Goal: Task Accomplishment & Management: Complete application form

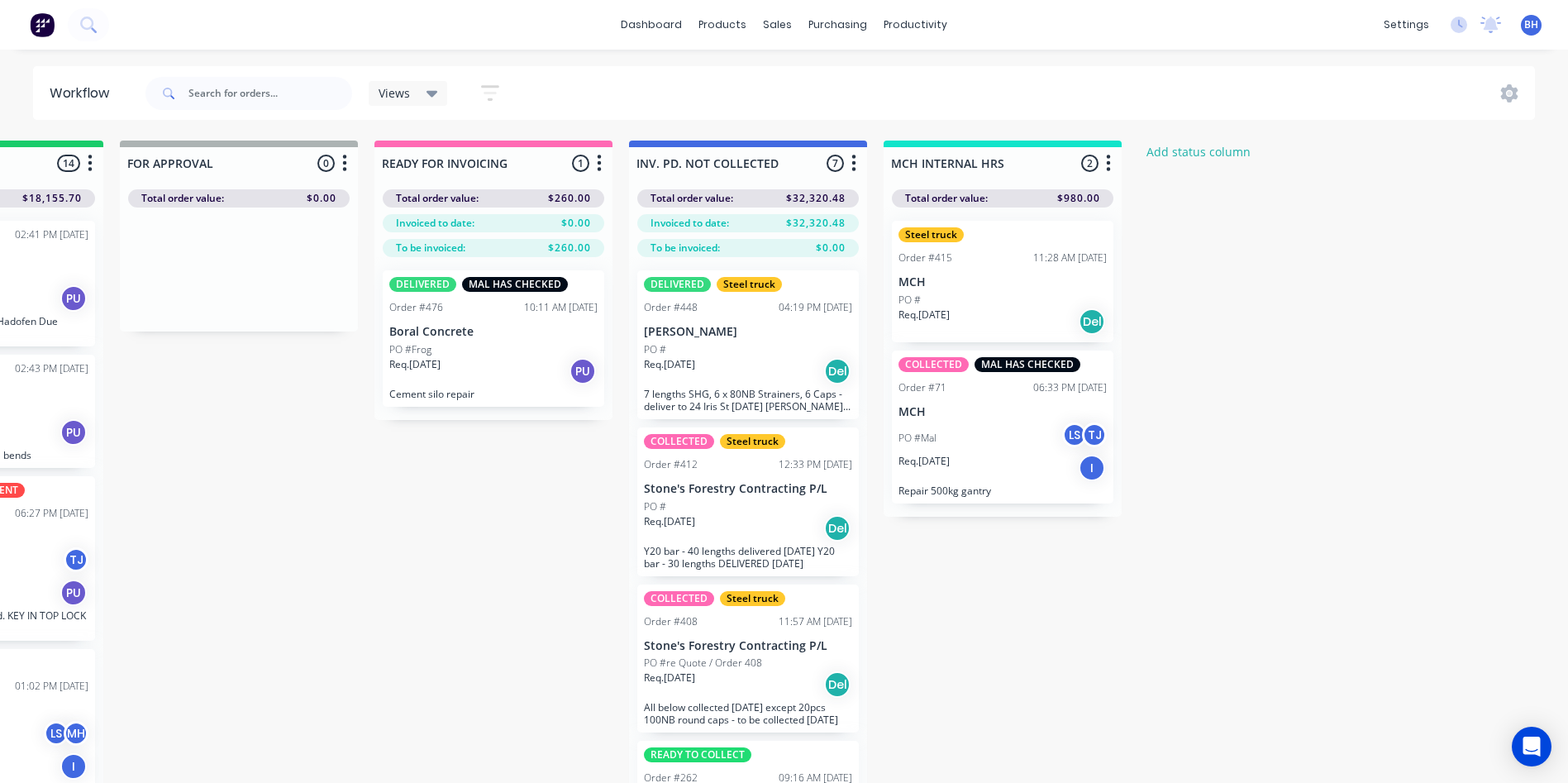
scroll to position [1623, 0]
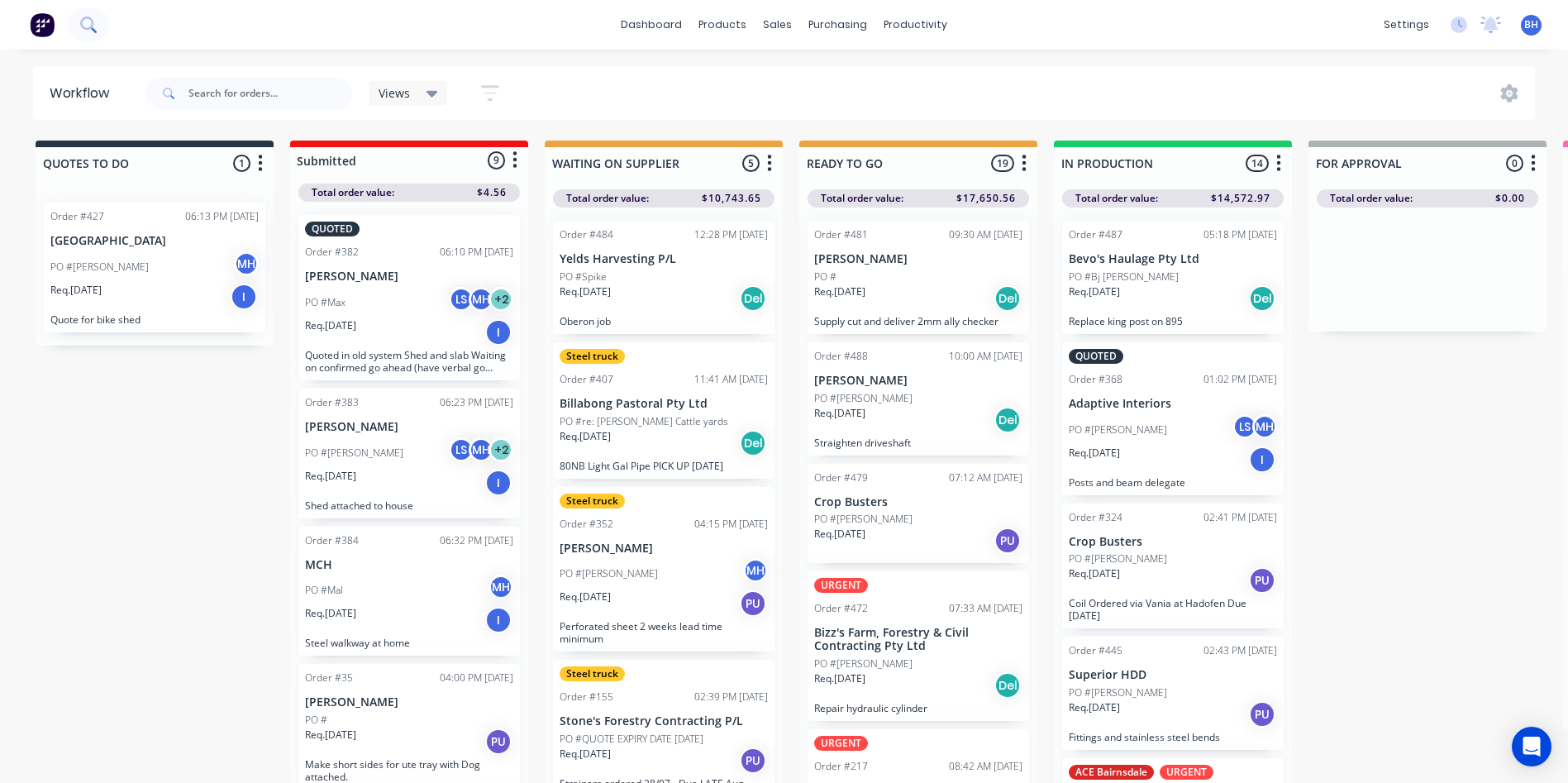
click at [84, 20] on icon at bounding box center [87, 24] width 16 height 16
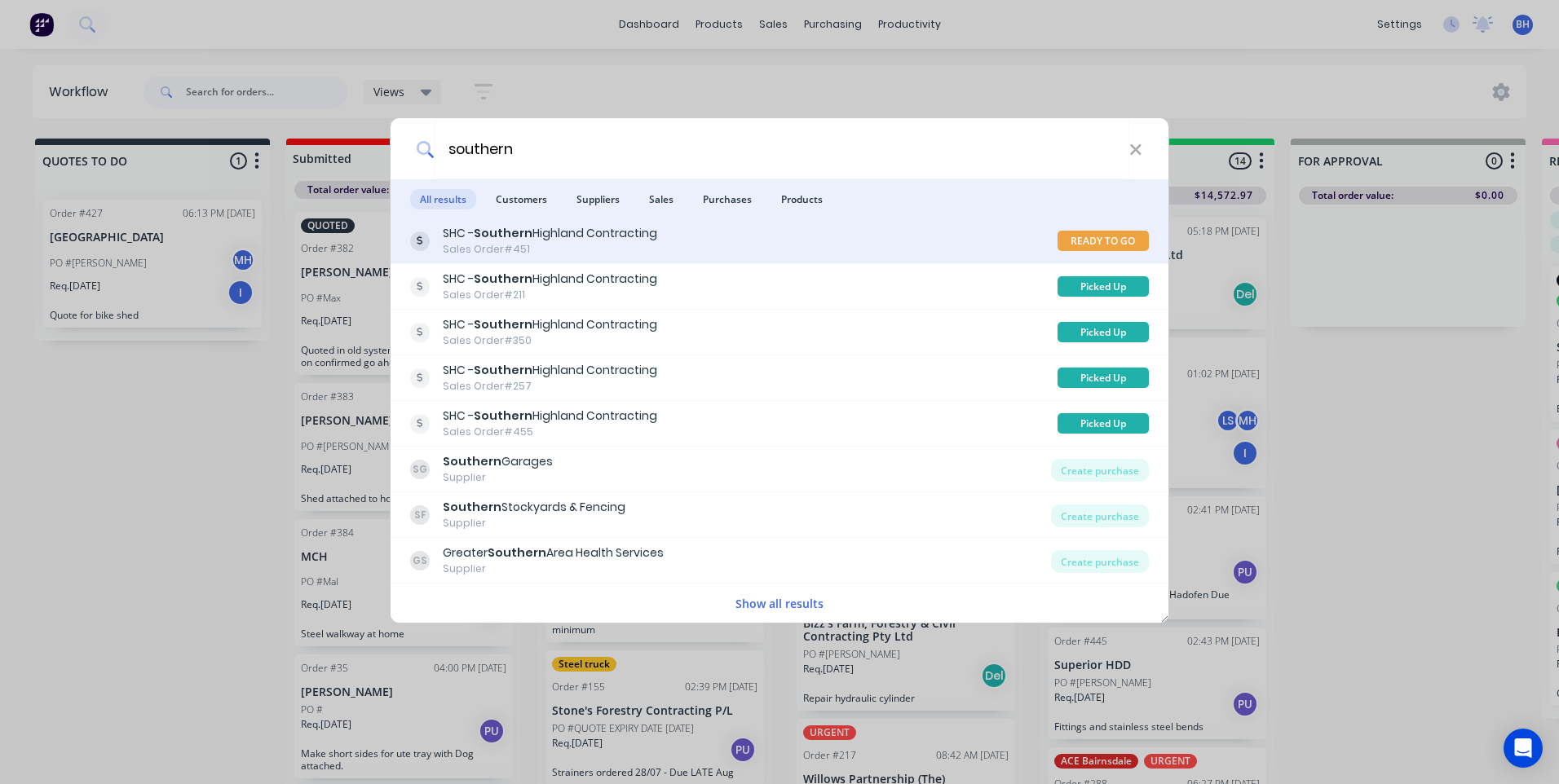
type input "southern"
click at [669, 234] on div "SHC - Southern Highland Contracting Sales Order #451" at bounding box center [733, 241] width 647 height 32
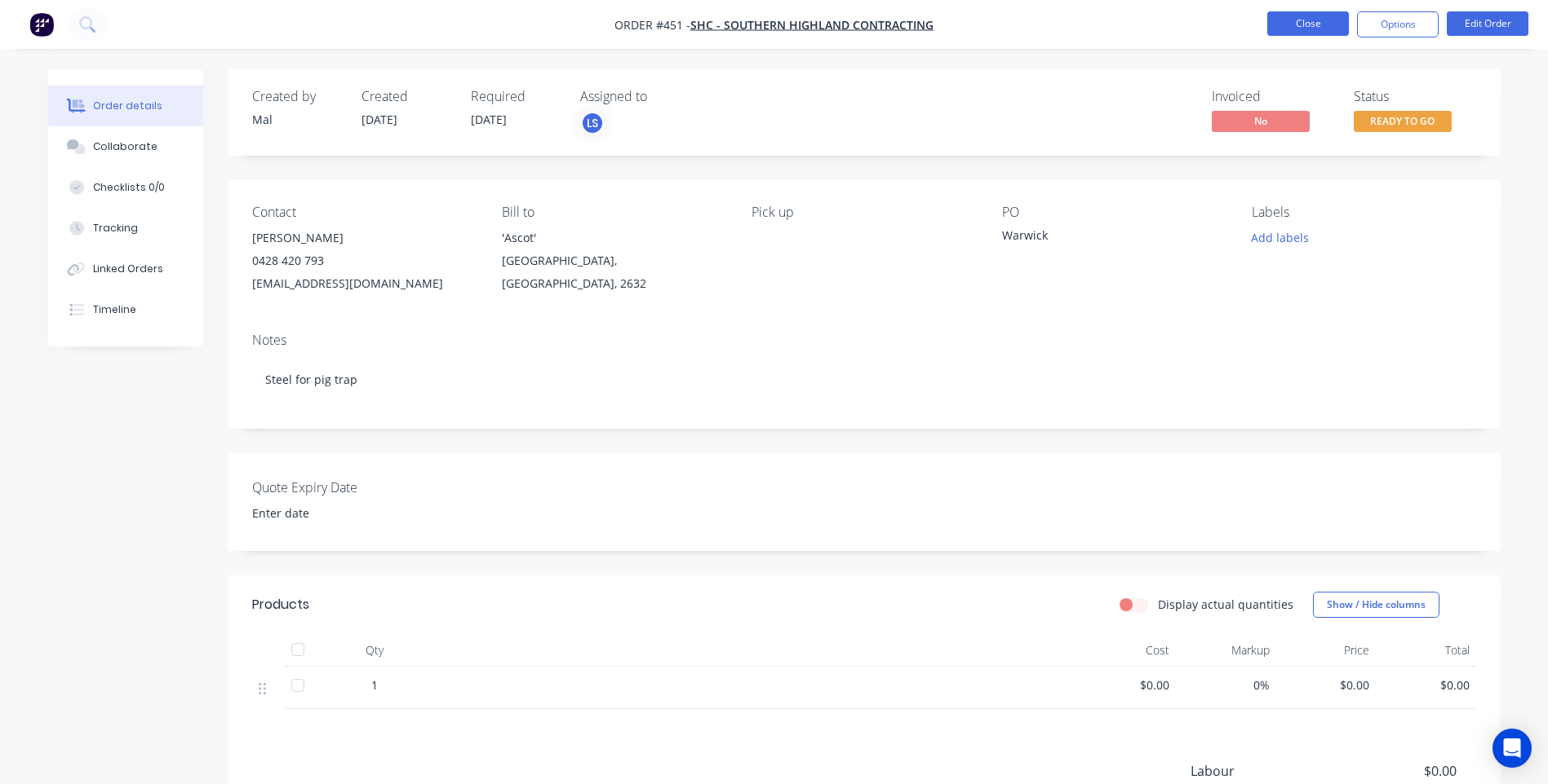
click at [1306, 21] on button "Close" at bounding box center [1308, 24] width 82 height 24
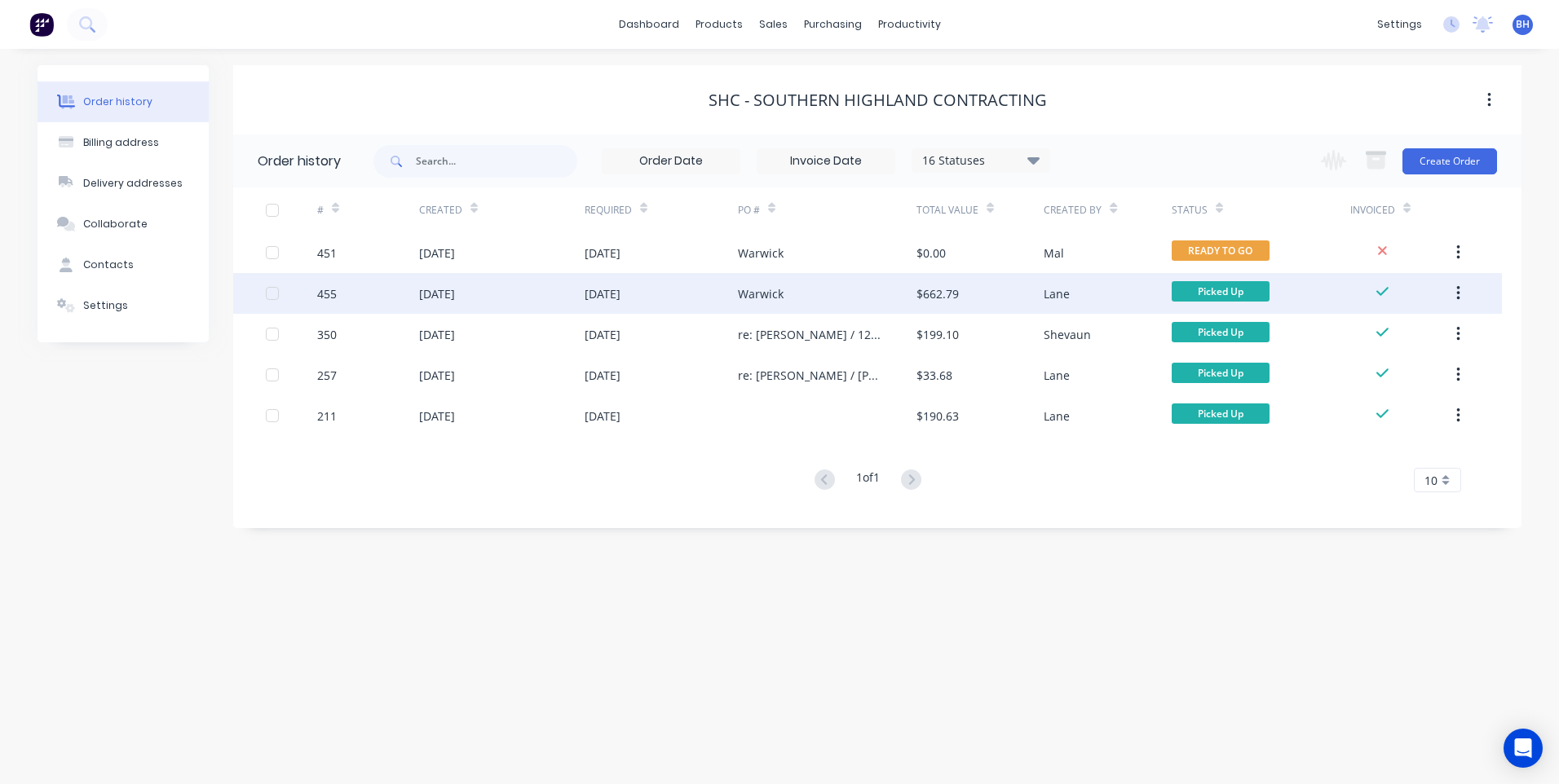
click at [809, 289] on div "Warwick" at bounding box center [827, 293] width 178 height 41
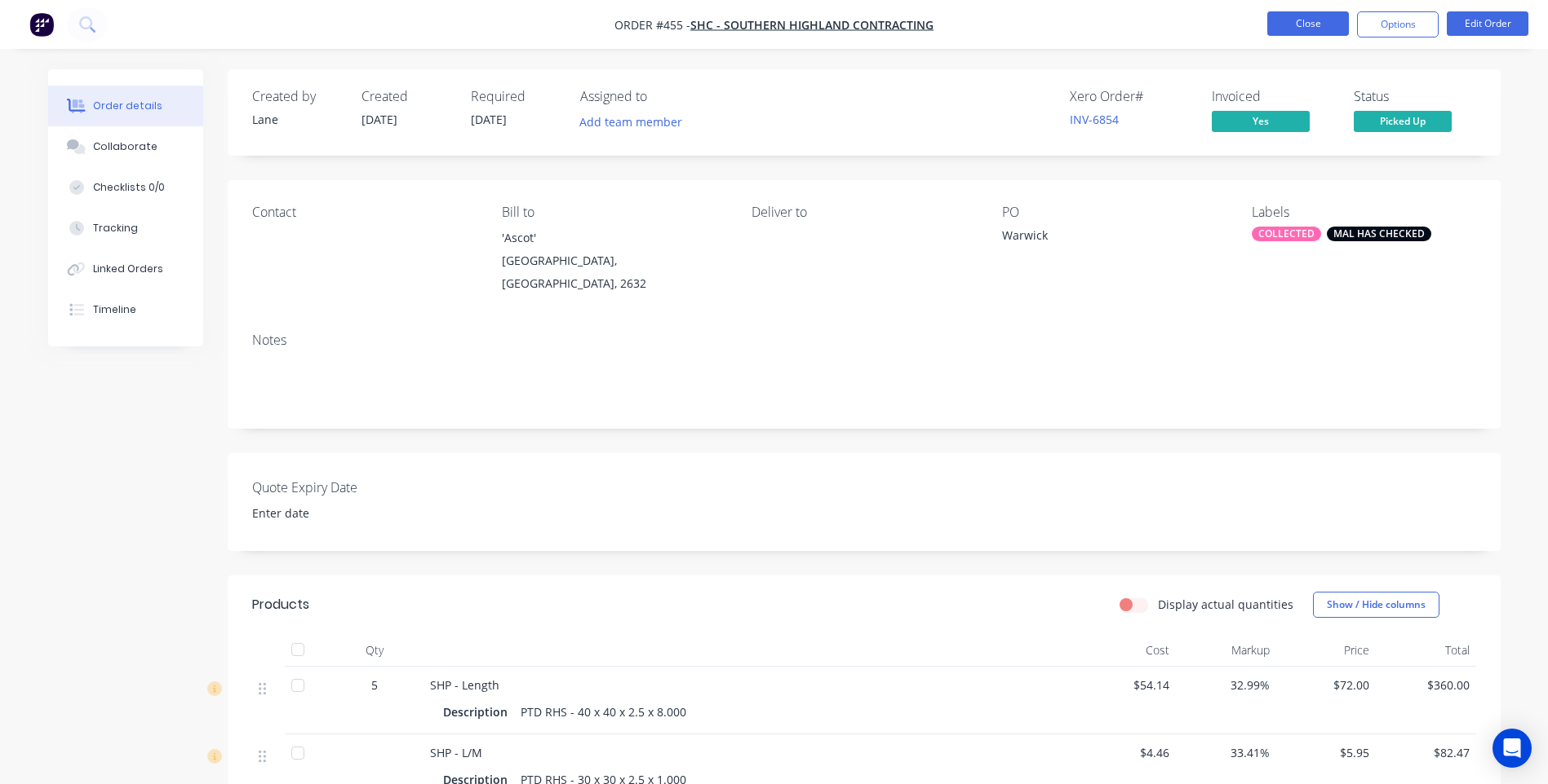
click at [1284, 22] on button "Close" at bounding box center [1308, 24] width 82 height 24
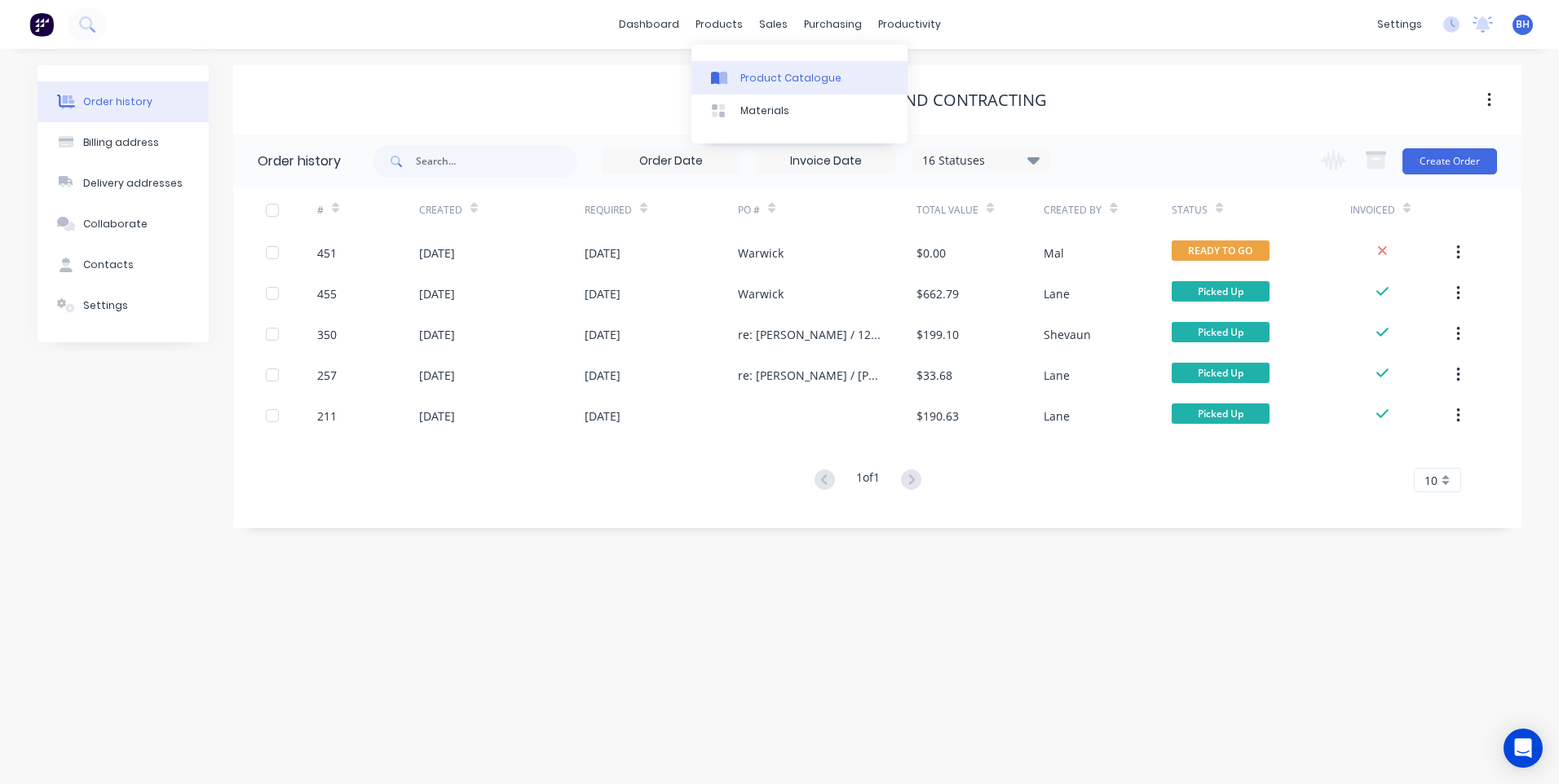
click at [747, 74] on div "Product Catalogue" at bounding box center [791, 78] width 101 height 14
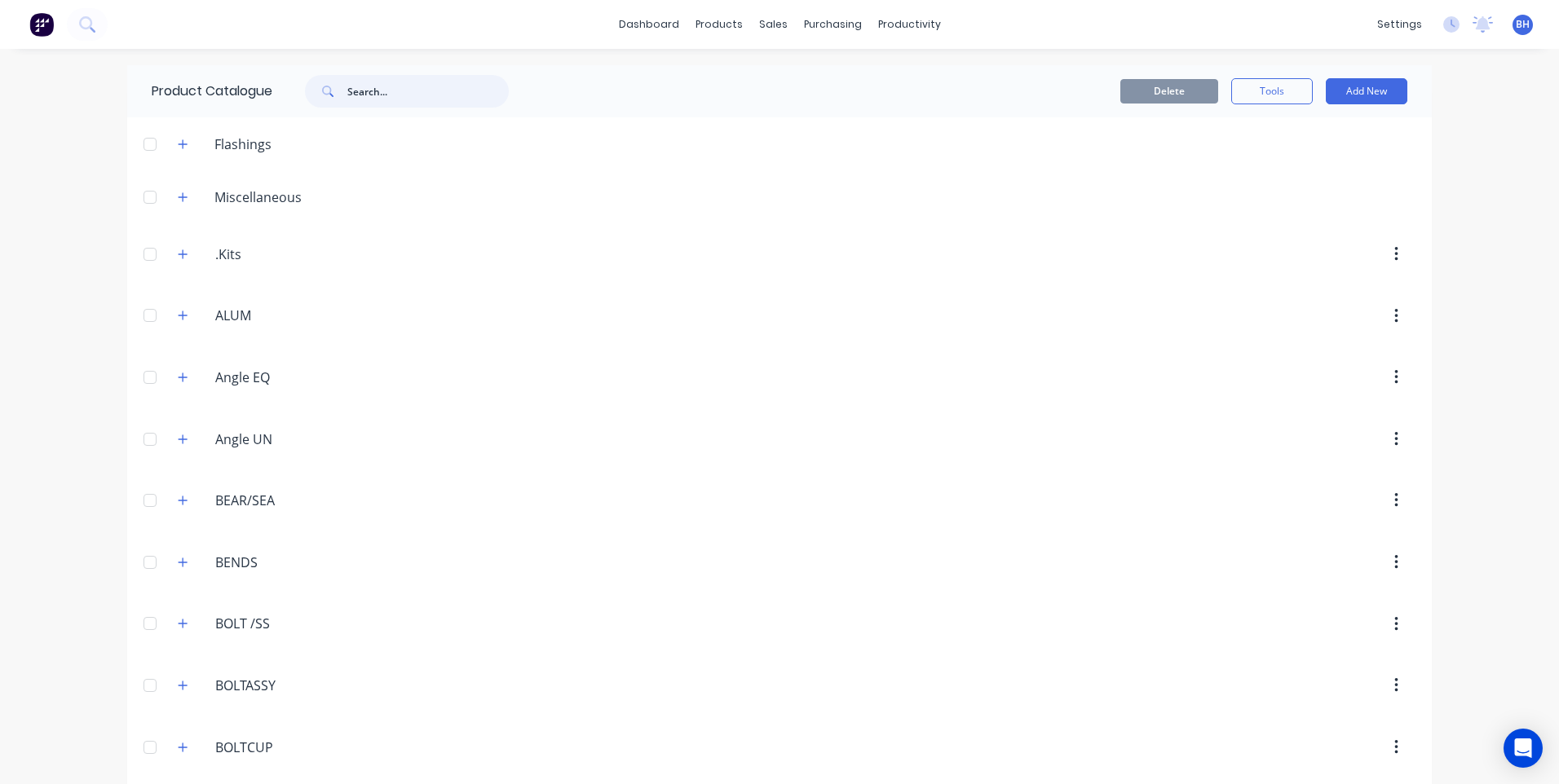
click at [362, 93] on input "text" at bounding box center [428, 91] width 161 height 33
click at [420, 102] on input "hooks" at bounding box center [428, 91] width 161 height 33
type input "h"
type input "c"
type input "lifting"
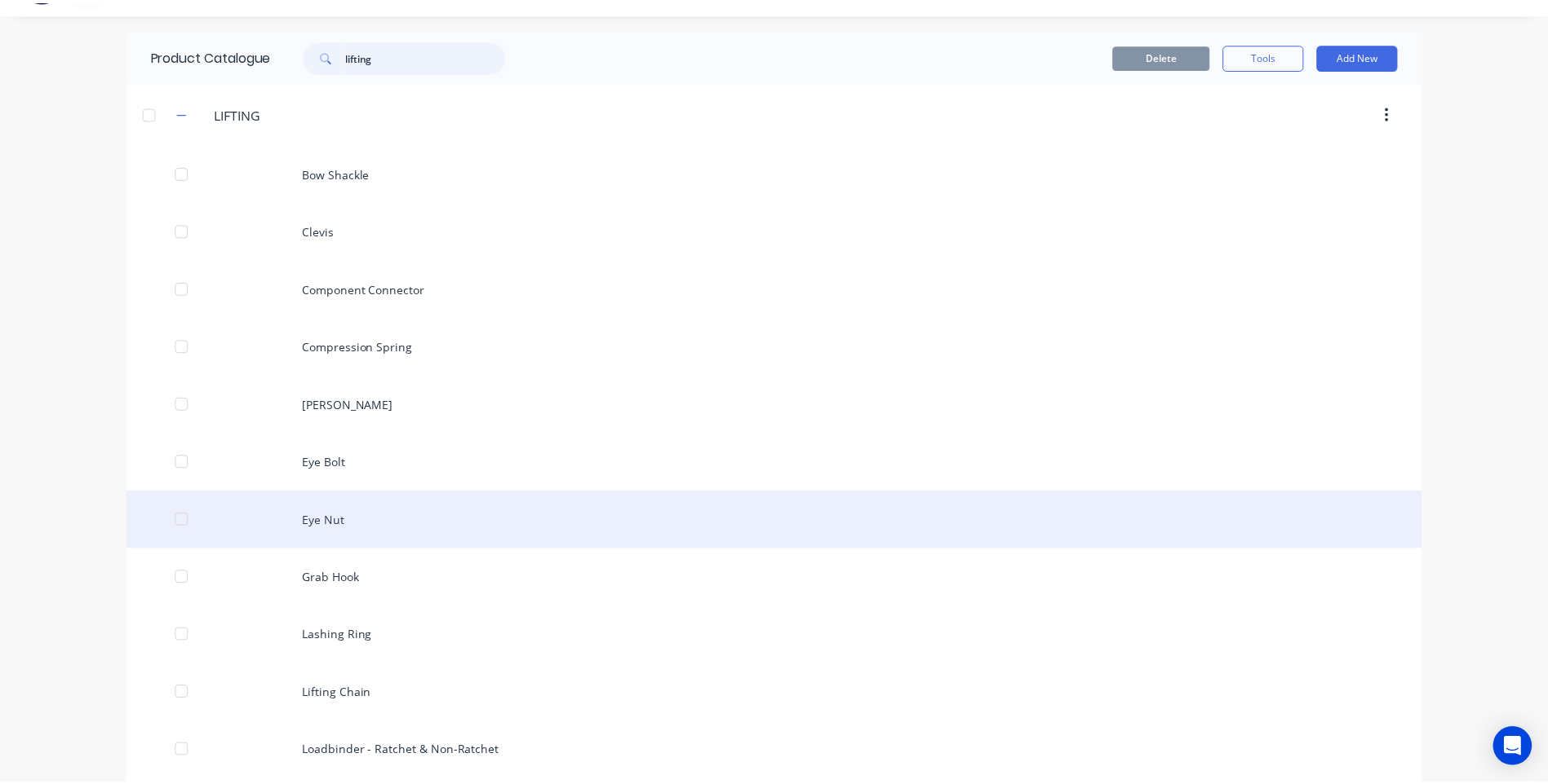
scroll to position [117, 0]
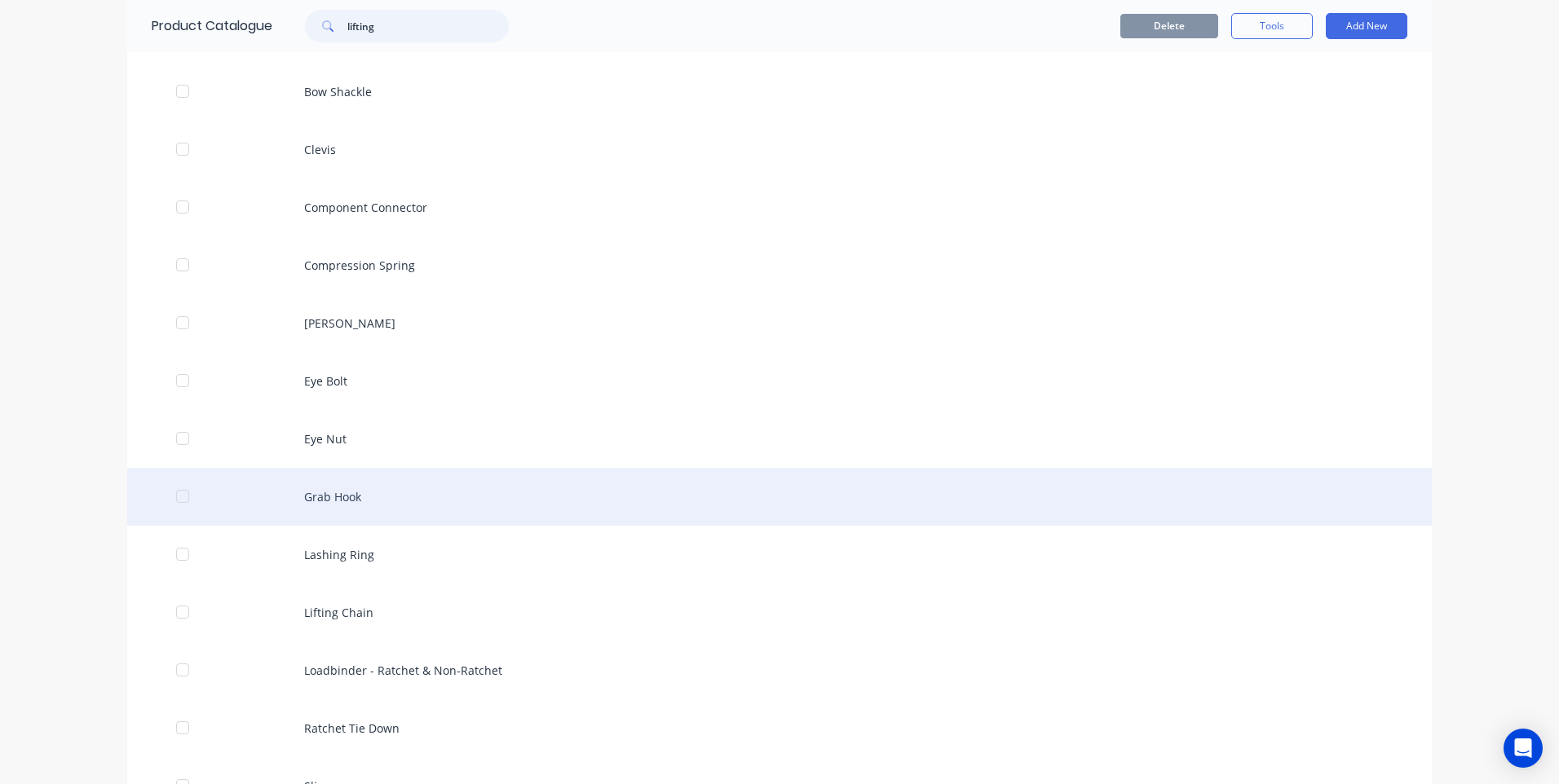
click at [177, 496] on div at bounding box center [183, 496] width 33 height 33
click at [338, 495] on div "Grab Hook" at bounding box center [780, 497] width 1305 height 58
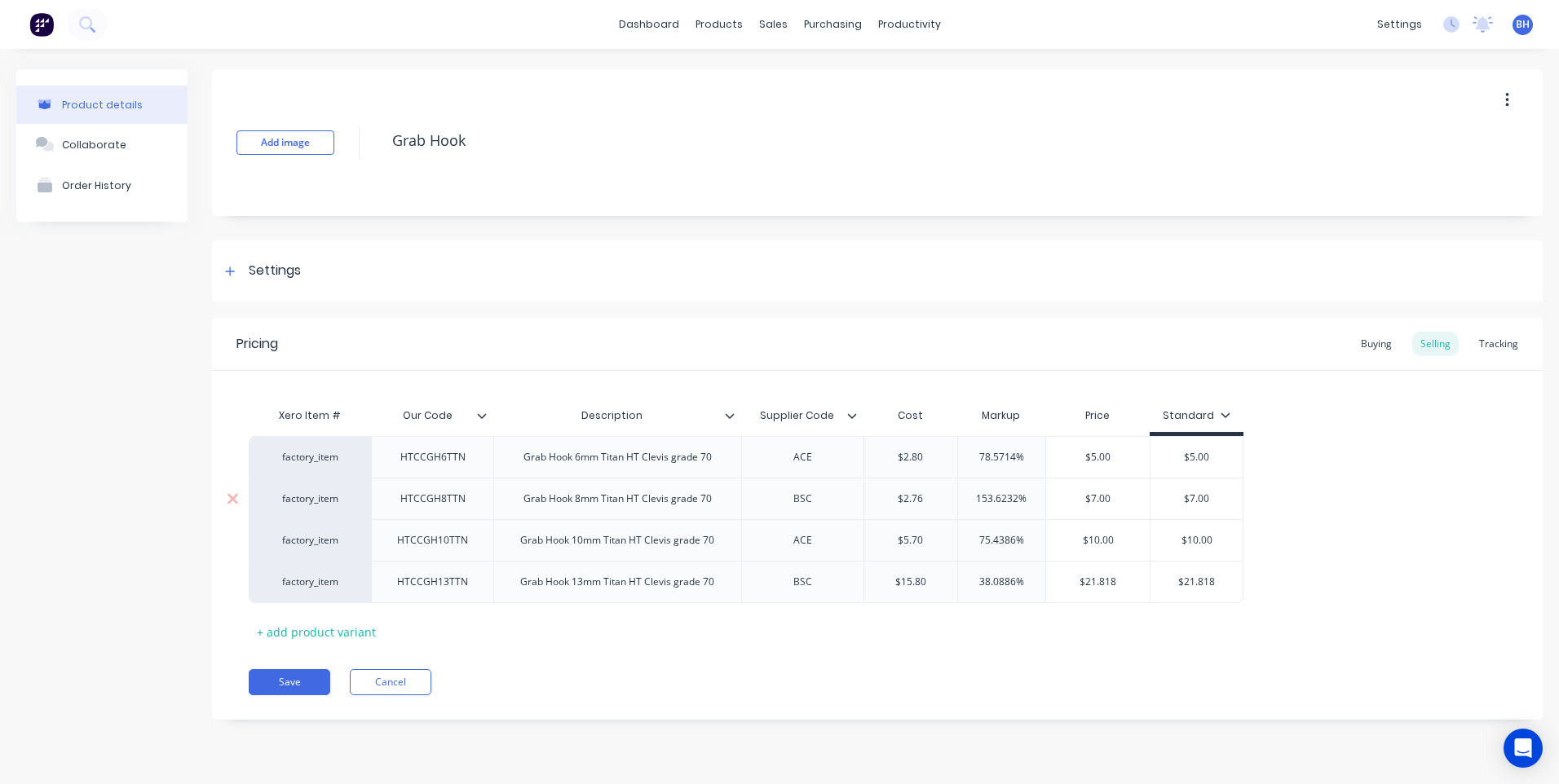
type textarea "x"
click at [830, 110] on div "Customers" at bounding box center [829, 110] width 59 height 14
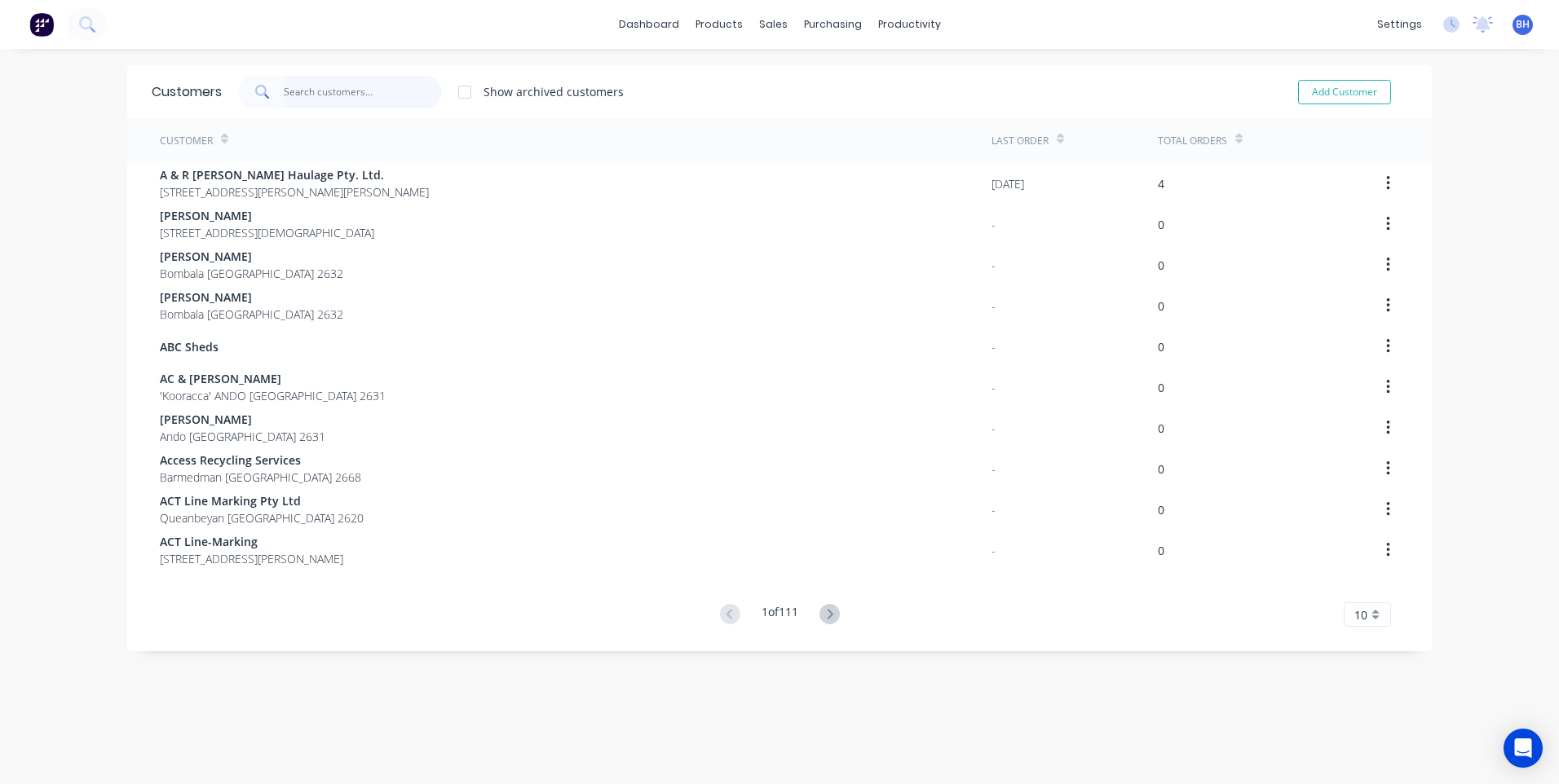
click at [304, 87] on input "text" at bounding box center [363, 92] width 159 height 33
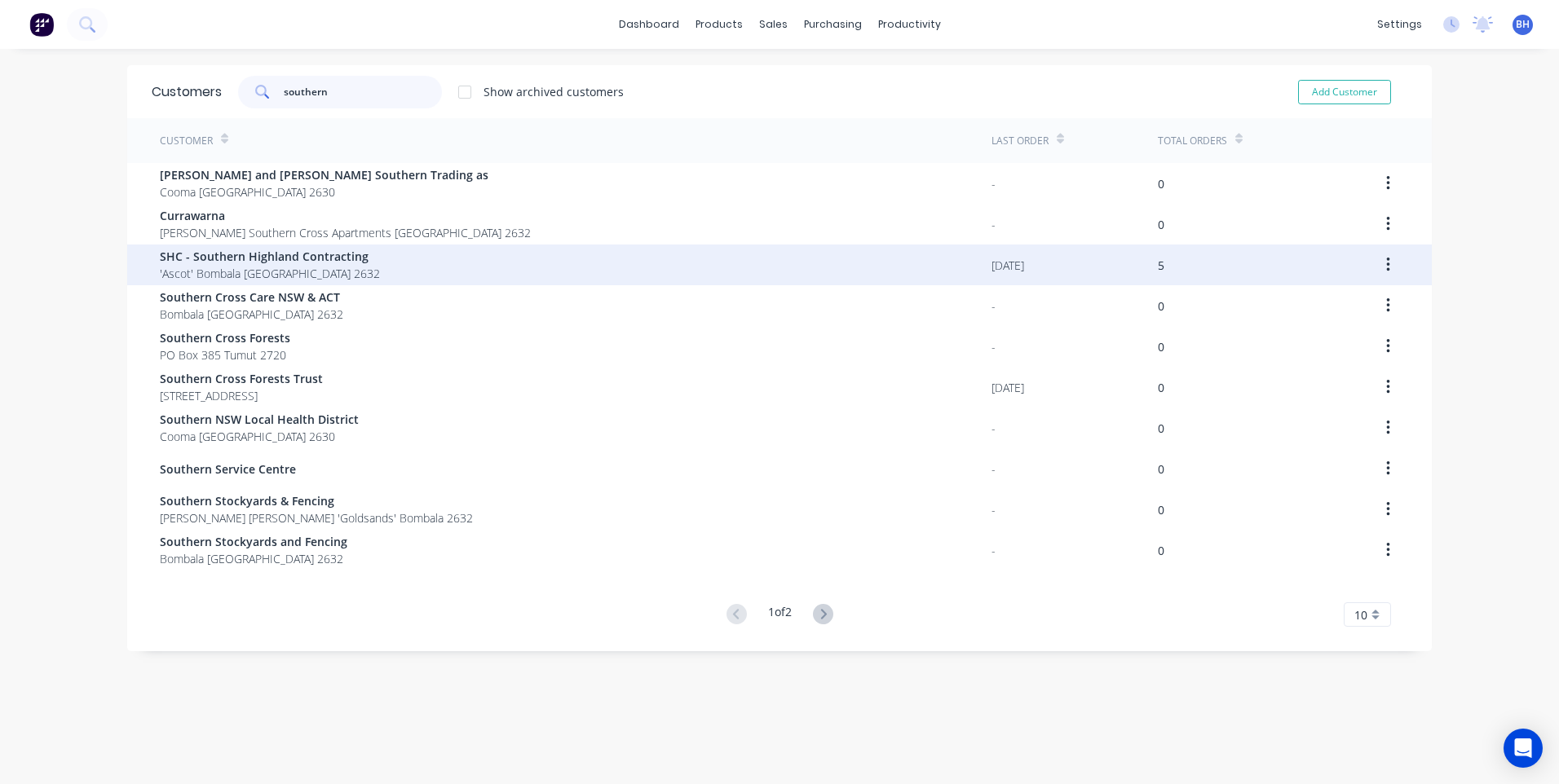
type input "southern"
click at [465, 270] on div "SHC - Southern Highland Contracting 'Ascot' Bombala New South Wales 2632" at bounding box center [576, 264] width 832 height 41
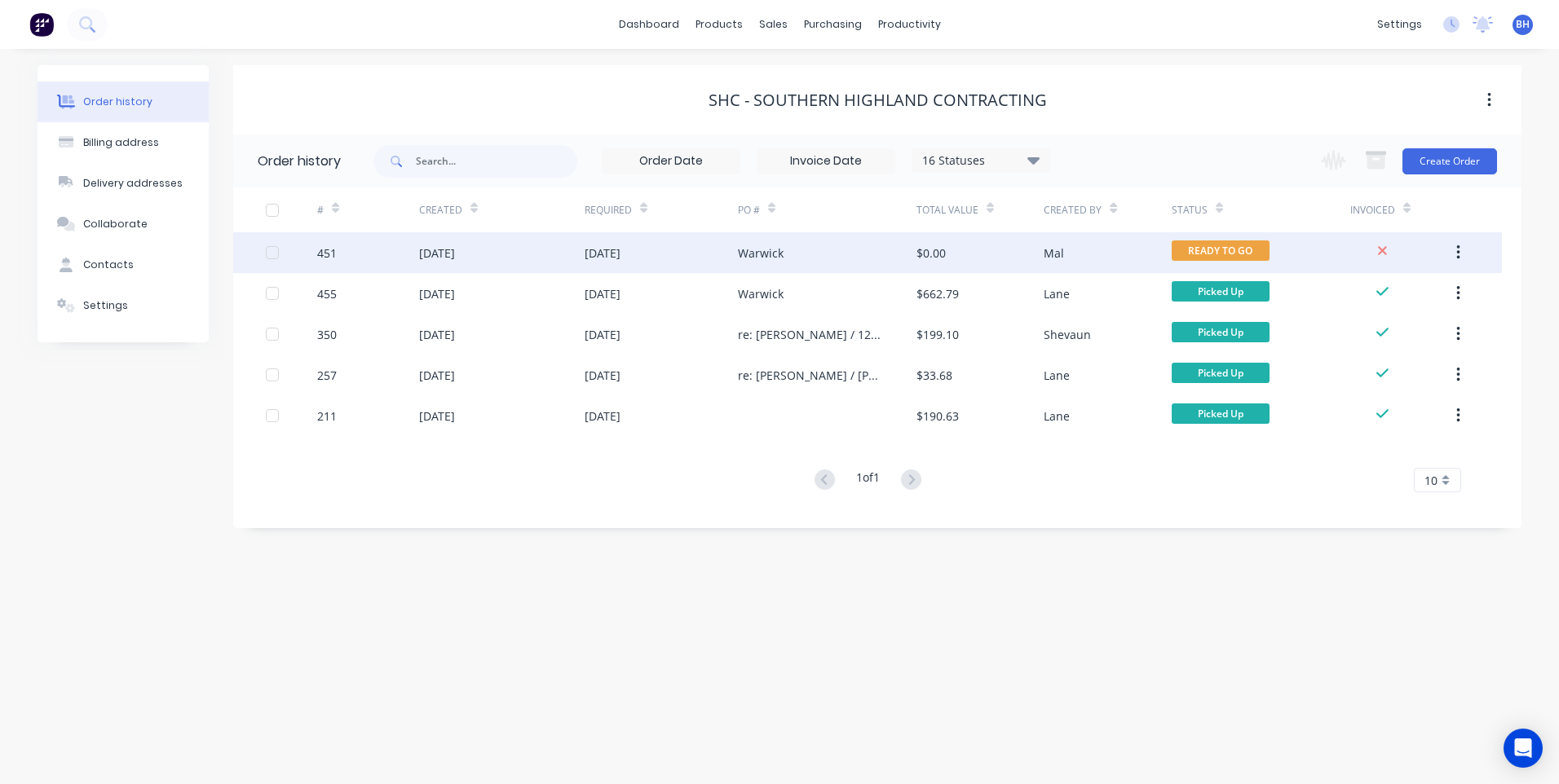
click at [1460, 248] on button "button" at bounding box center [1459, 253] width 38 height 29
click at [1376, 290] on div "Archive" at bounding box center [1400, 295] width 126 height 24
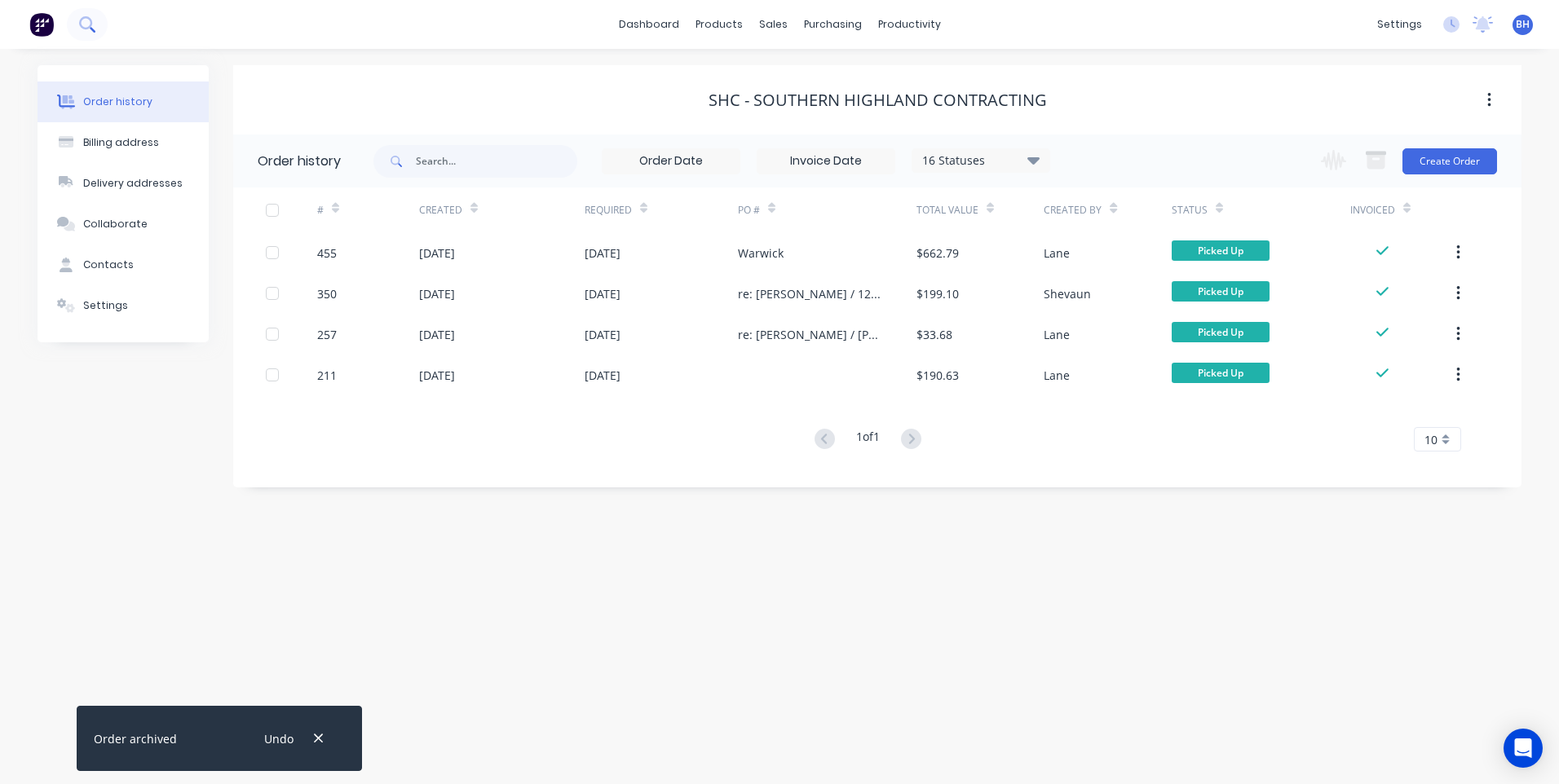
click at [83, 22] on icon at bounding box center [86, 24] width 15 height 15
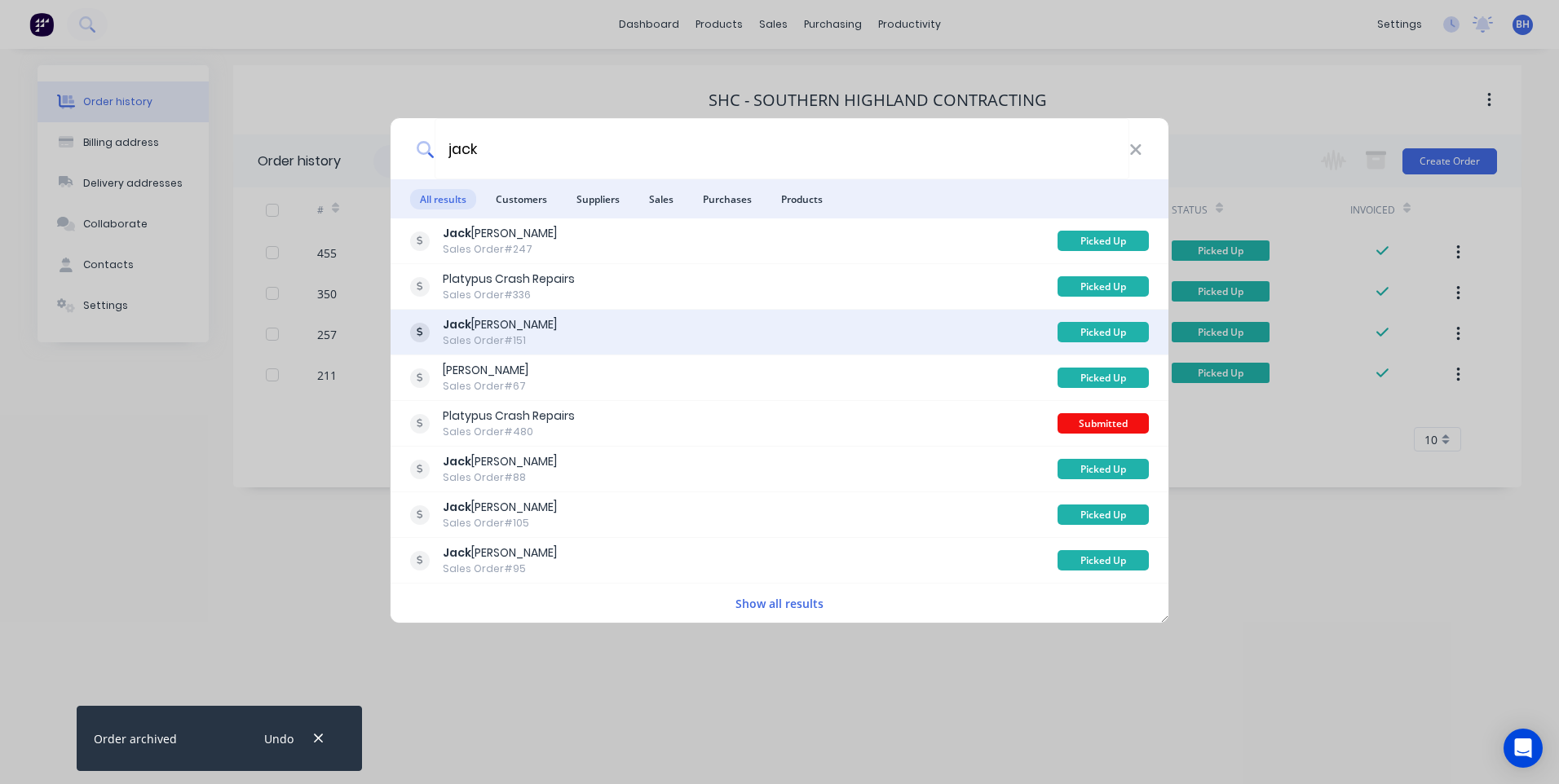
type input "jack"
click at [595, 322] on div "Jack McGrath Sales Order #151" at bounding box center [733, 331] width 647 height 32
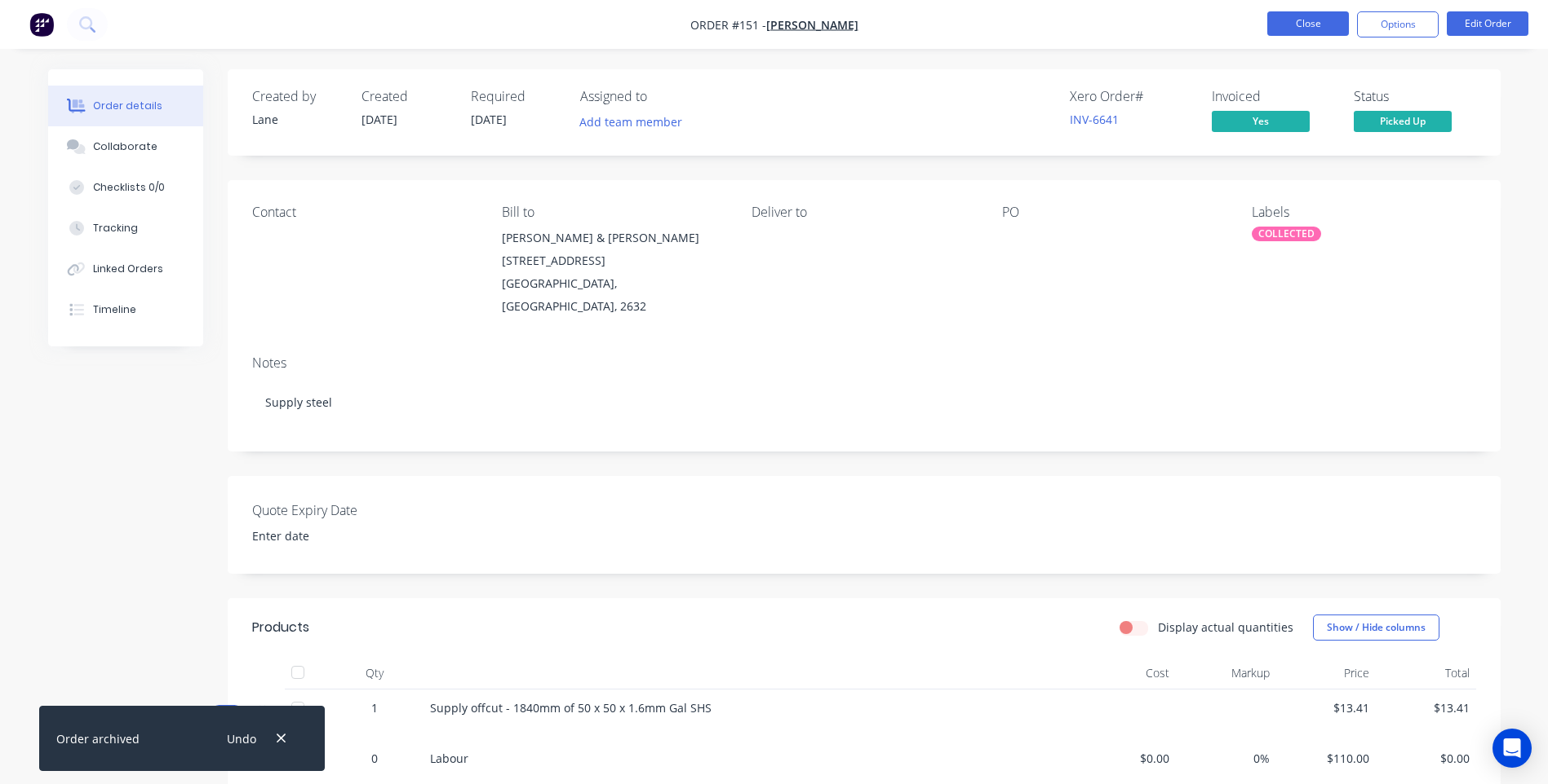
click at [1274, 18] on button "Close" at bounding box center [1308, 24] width 82 height 24
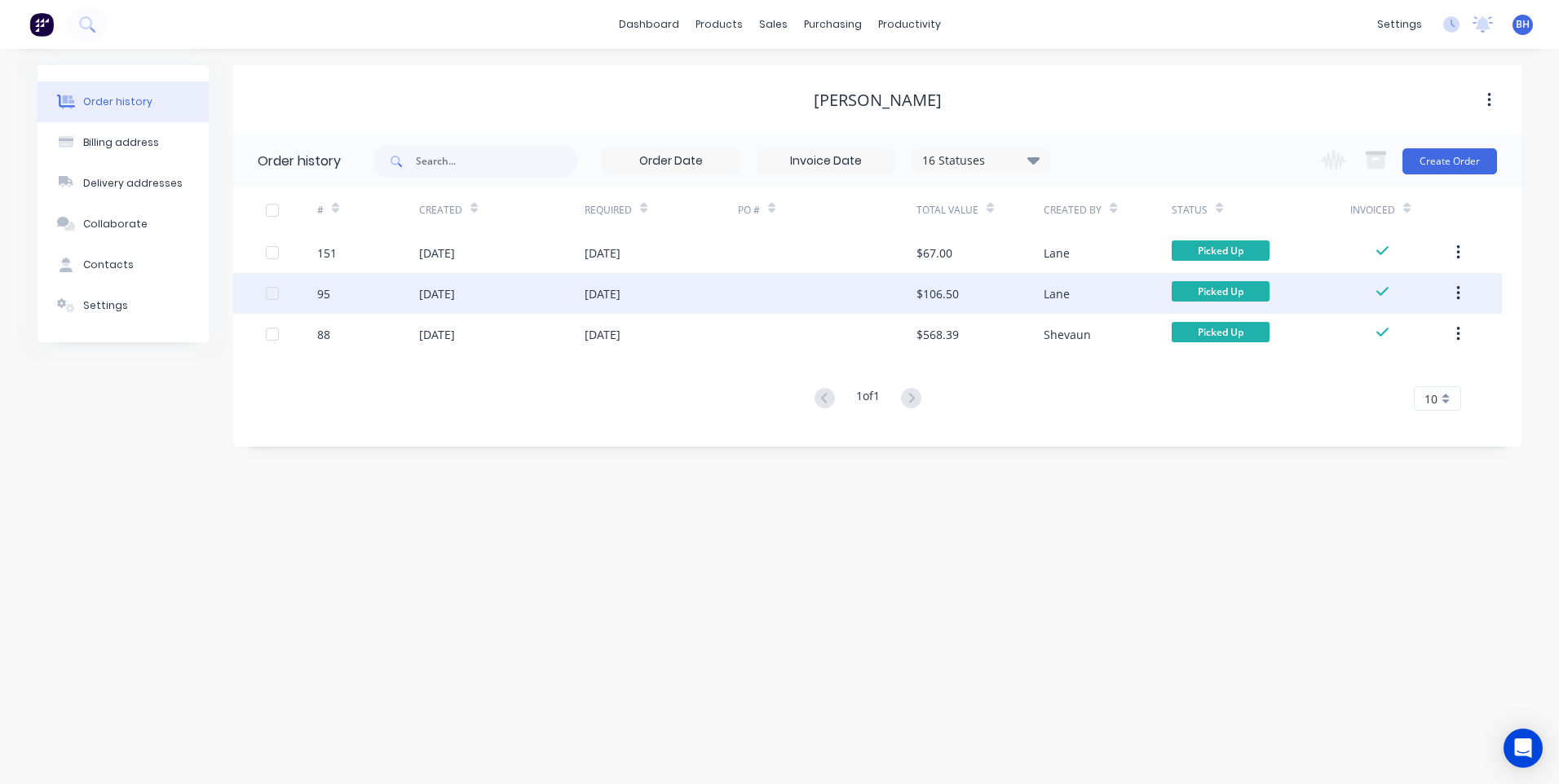
click at [706, 288] on div "07 Jul 2025" at bounding box center [661, 293] width 153 height 41
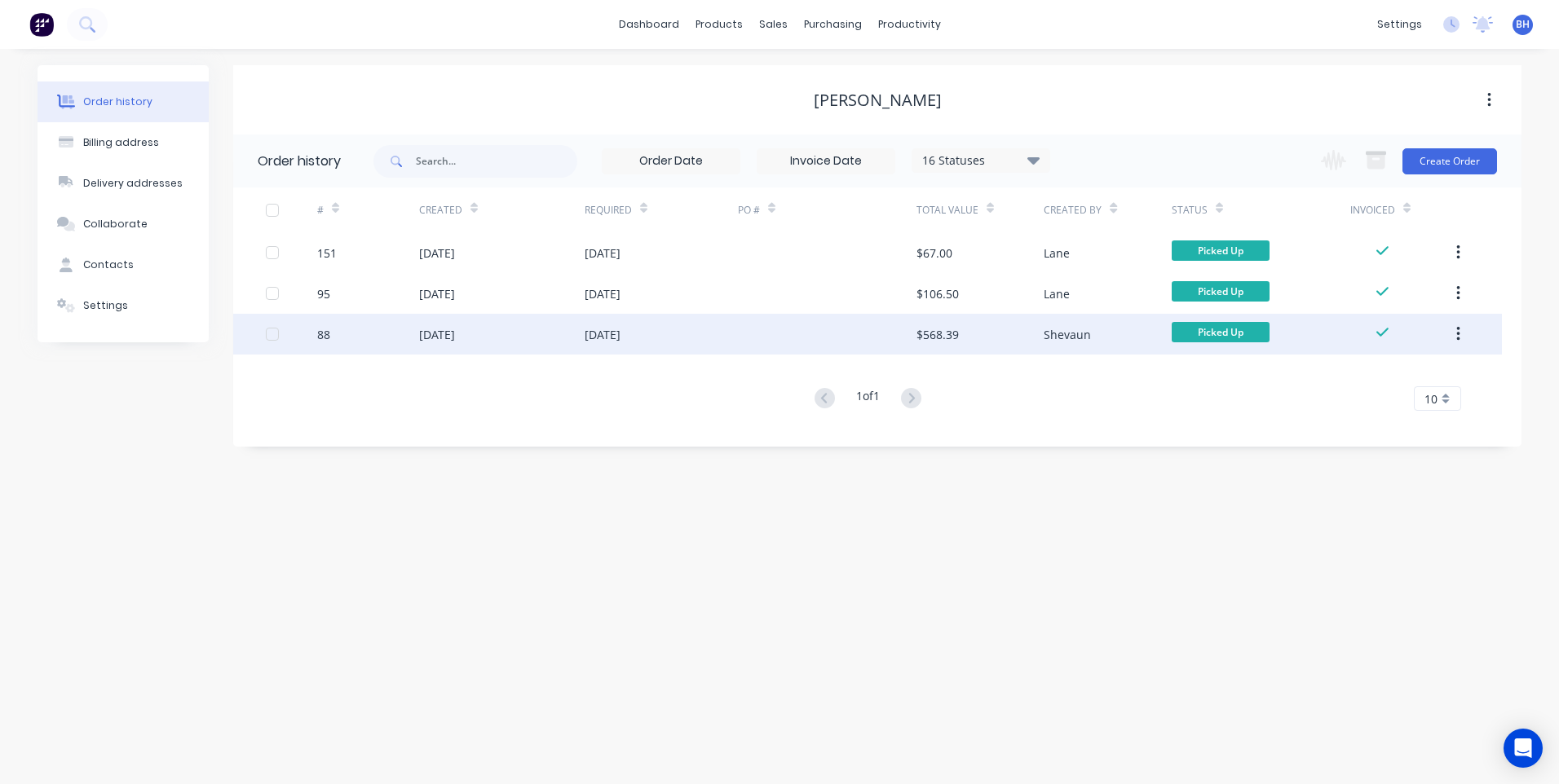
click at [685, 336] on div "04 Jul 2025" at bounding box center [661, 334] width 153 height 41
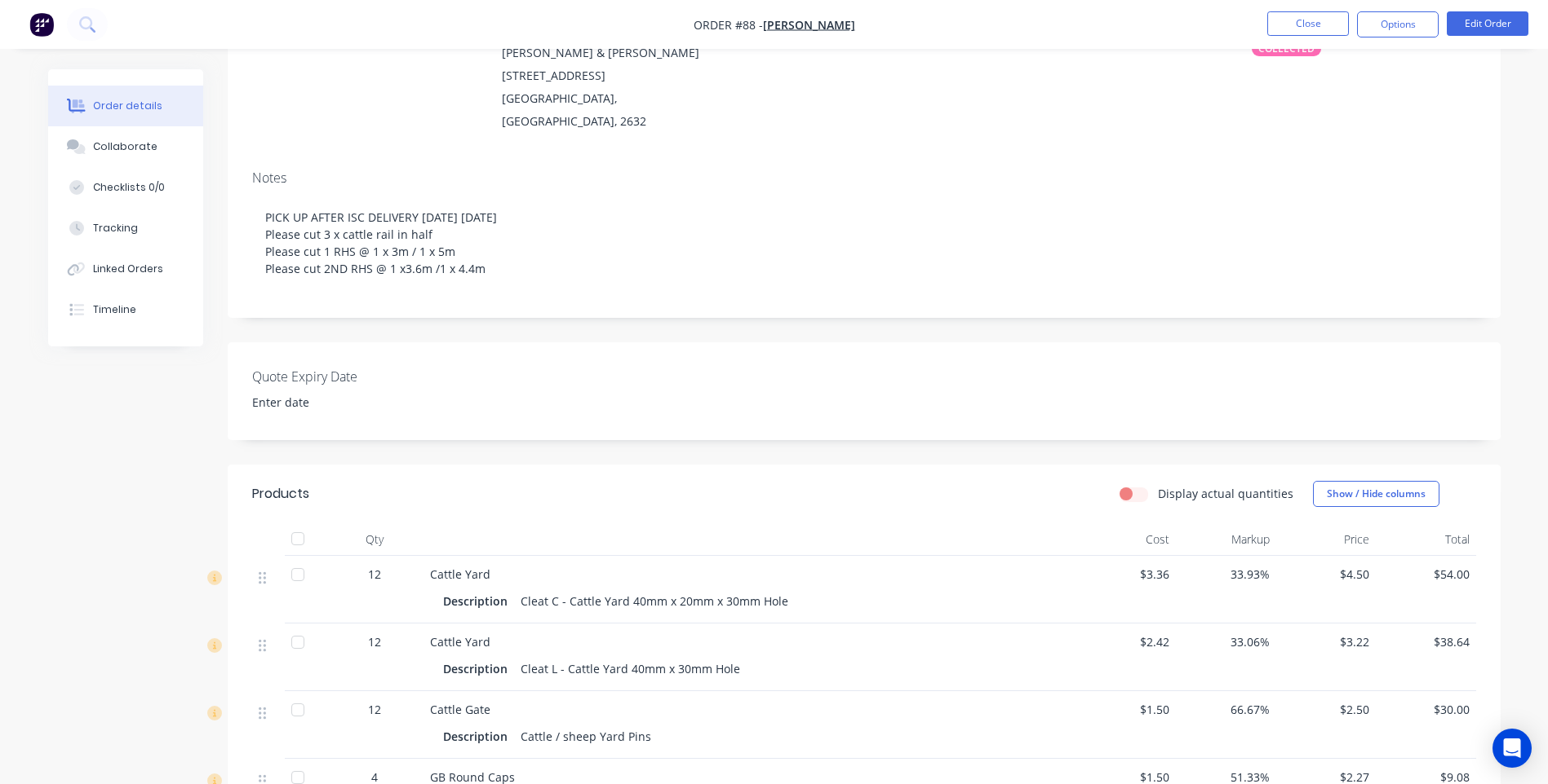
scroll to position [163, 0]
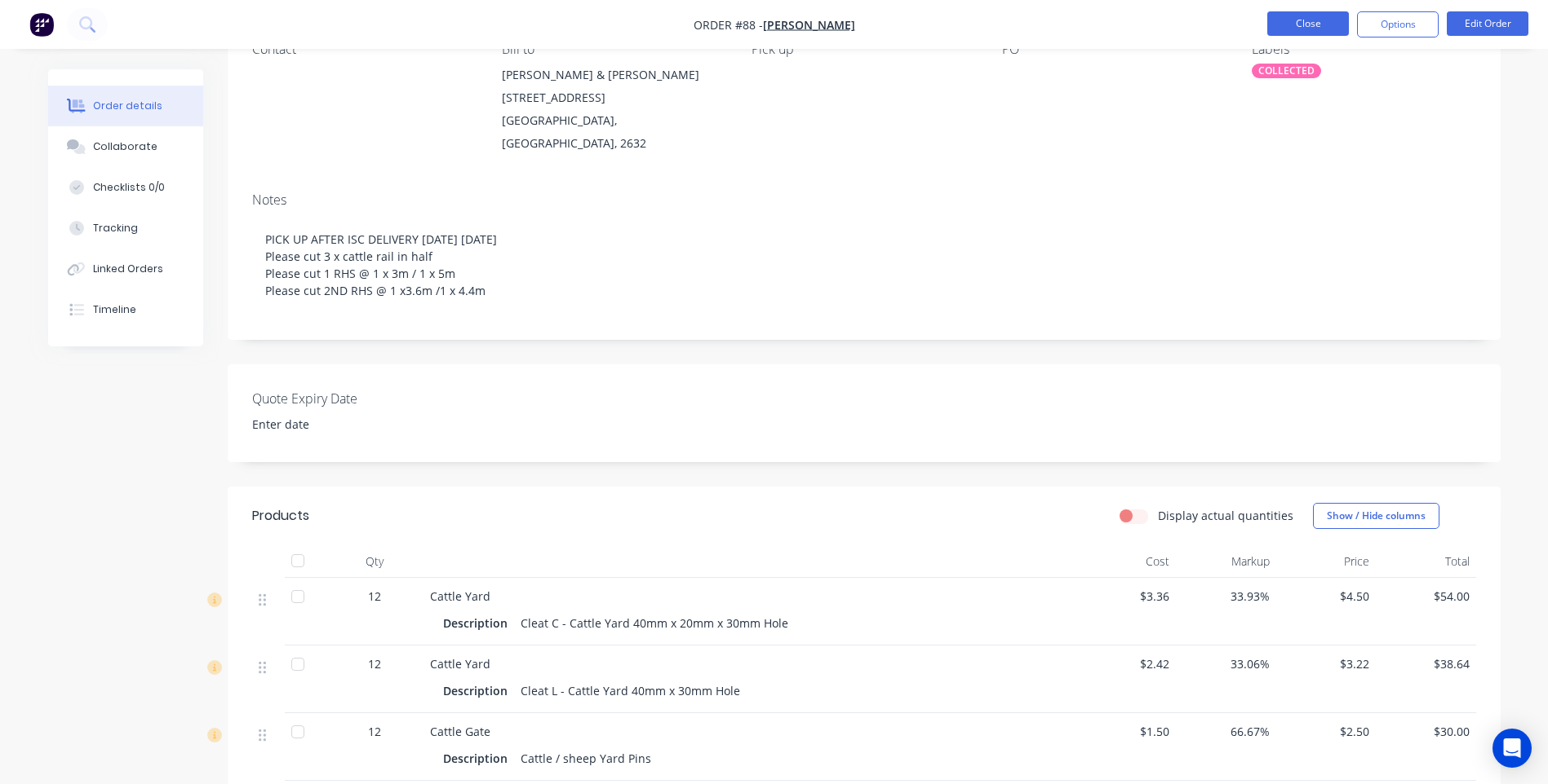
click at [1272, 29] on button "Close" at bounding box center [1308, 24] width 82 height 24
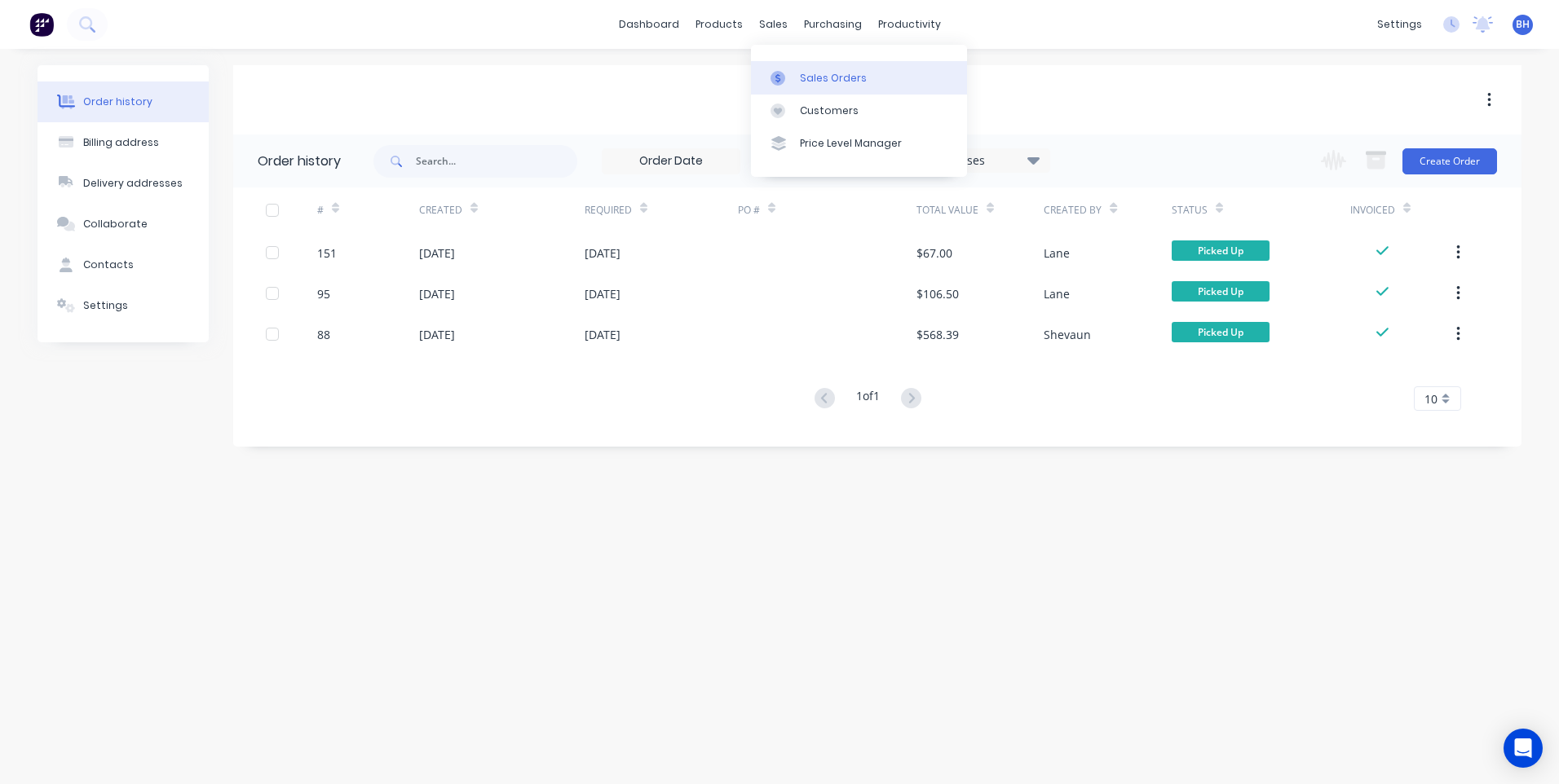
click at [808, 73] on div "Sales Orders" at bounding box center [834, 78] width 67 height 14
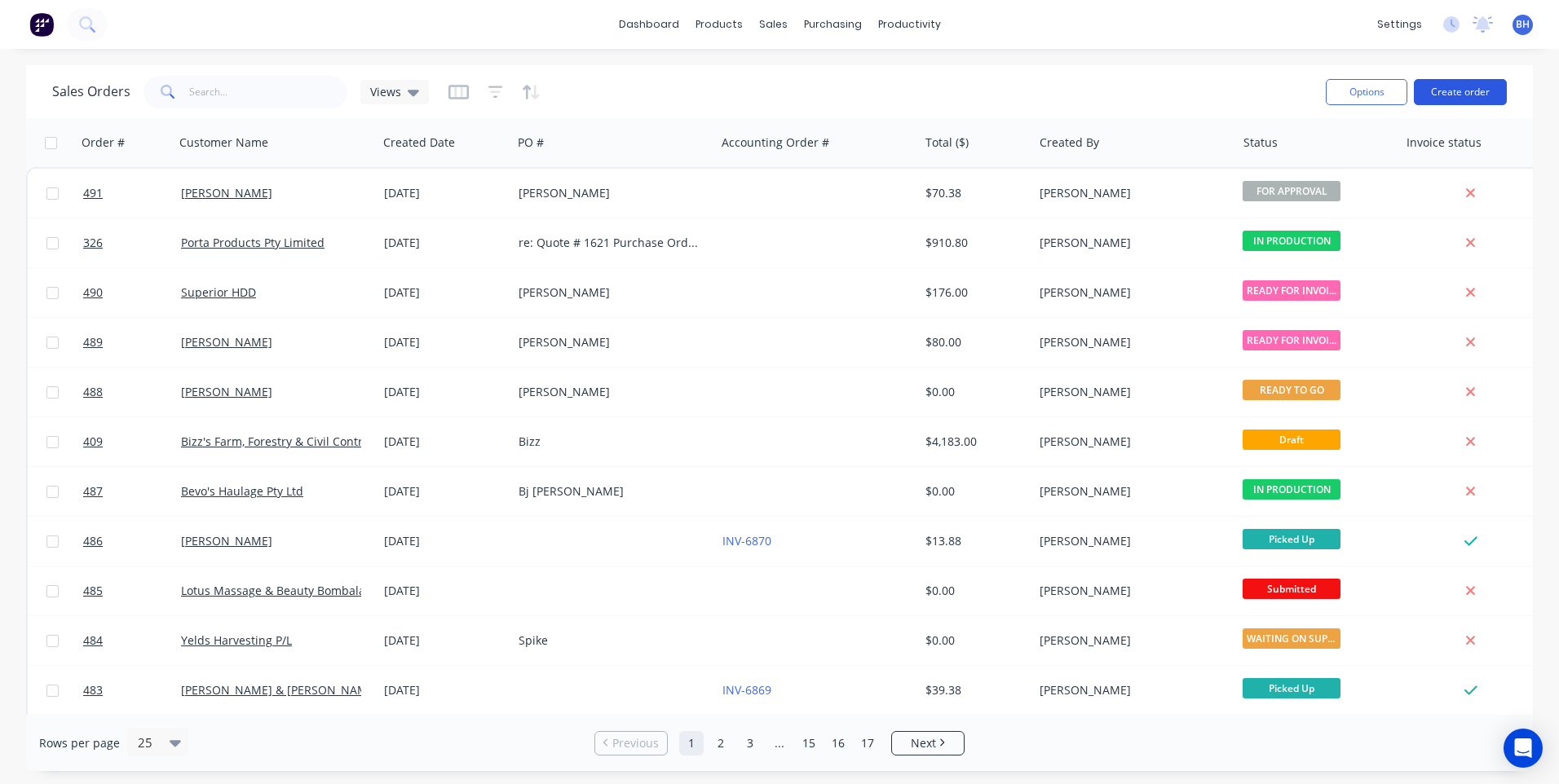
click at [1449, 90] on button "Create order" at bounding box center [1460, 91] width 93 height 26
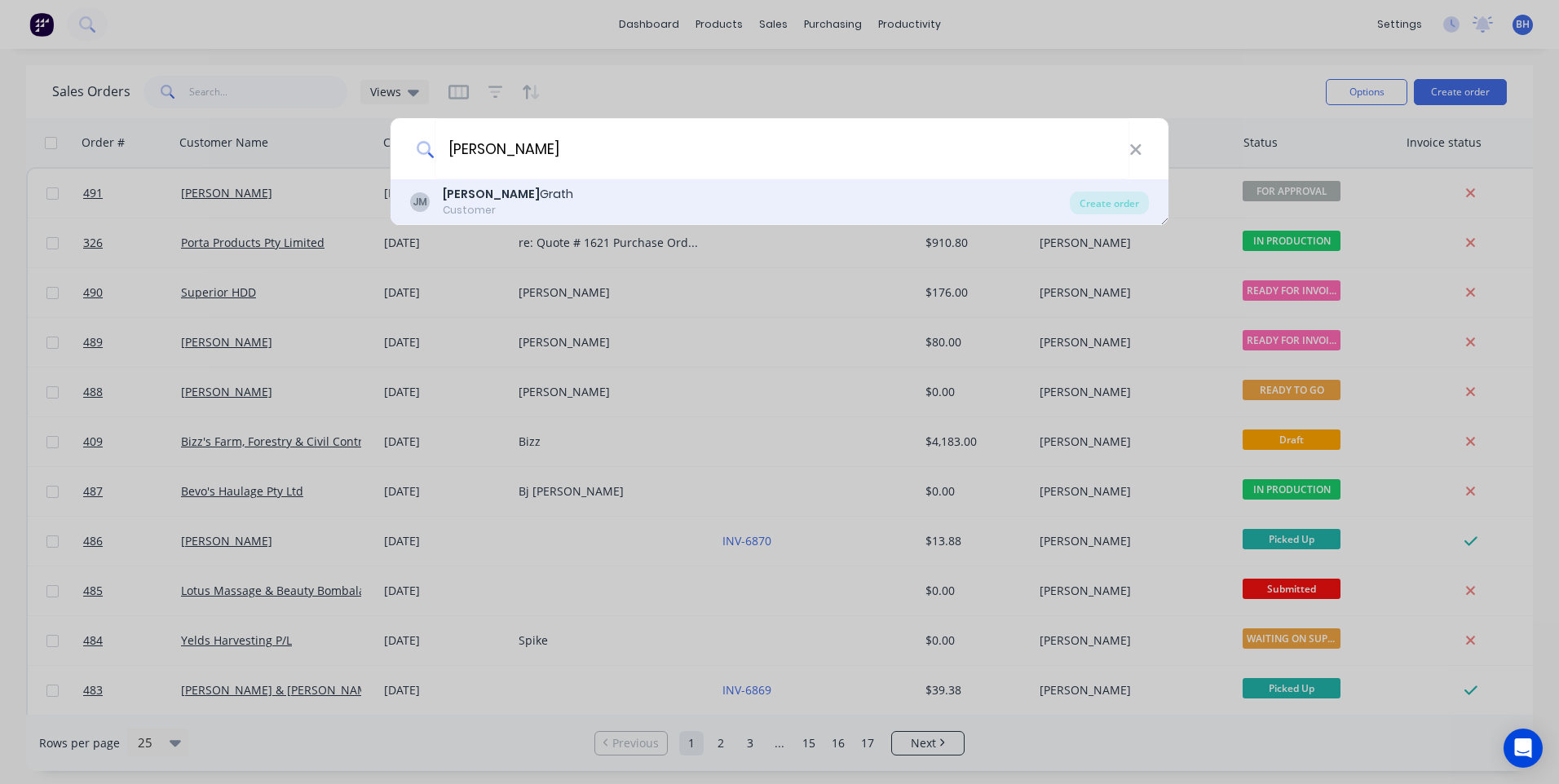
type input "jack mc"
click at [690, 206] on div "JM Jack Mc Grath Customer" at bounding box center [740, 201] width 660 height 32
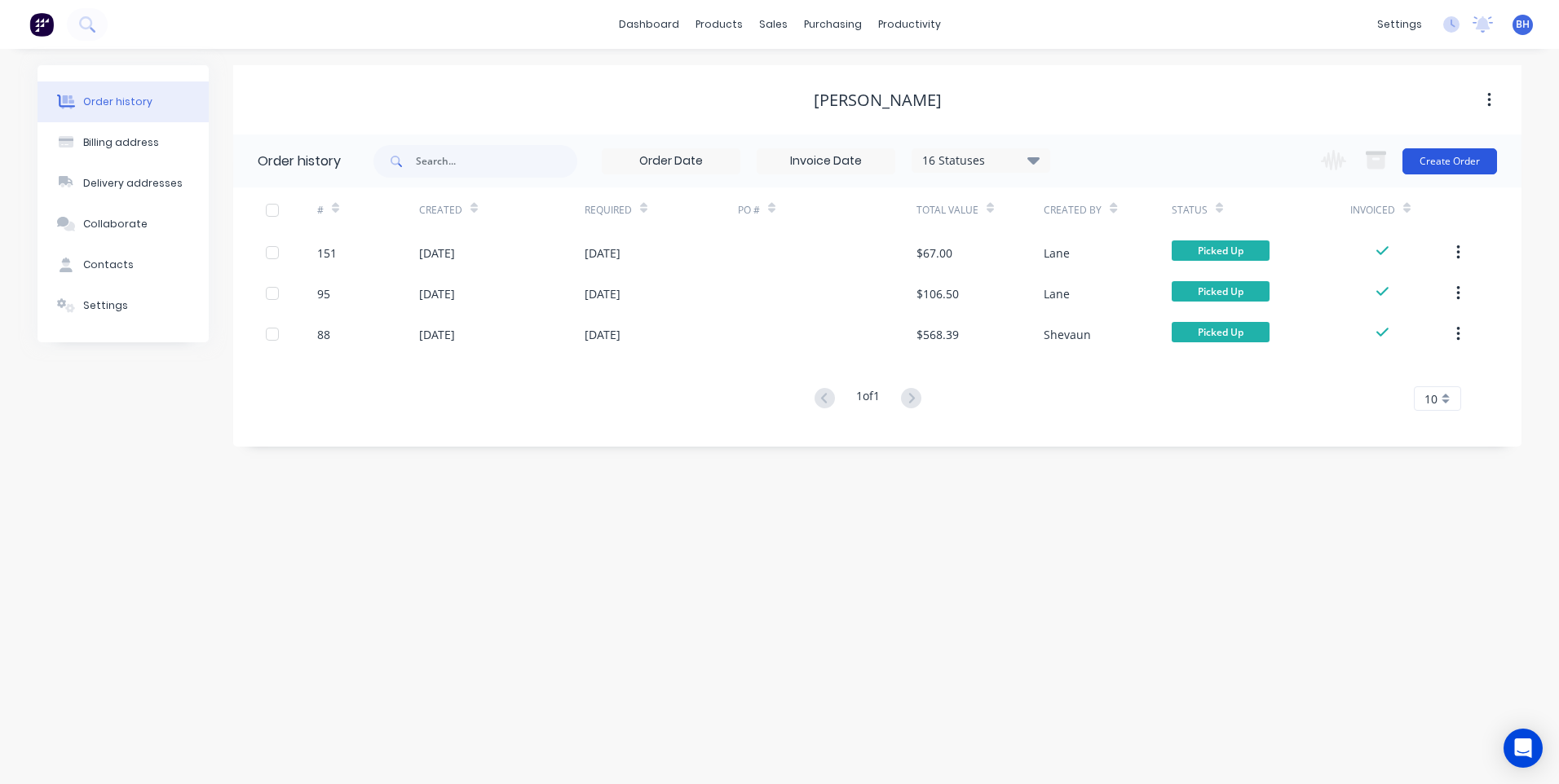
click at [1430, 159] on button "Create Order" at bounding box center [1449, 161] width 94 height 26
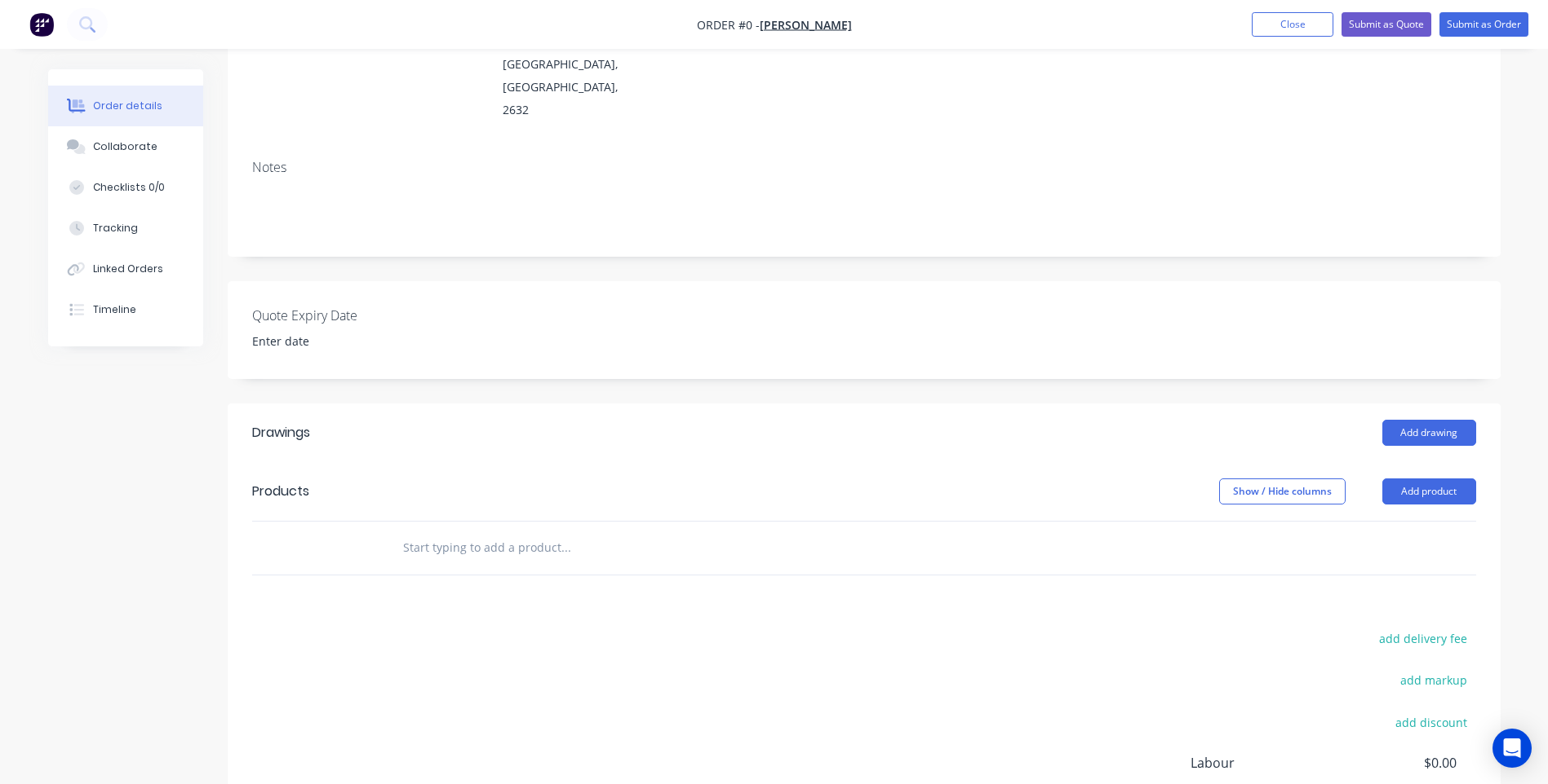
scroll to position [244, 0]
click at [1400, 478] on button "Add product" at bounding box center [1429, 491] width 94 height 26
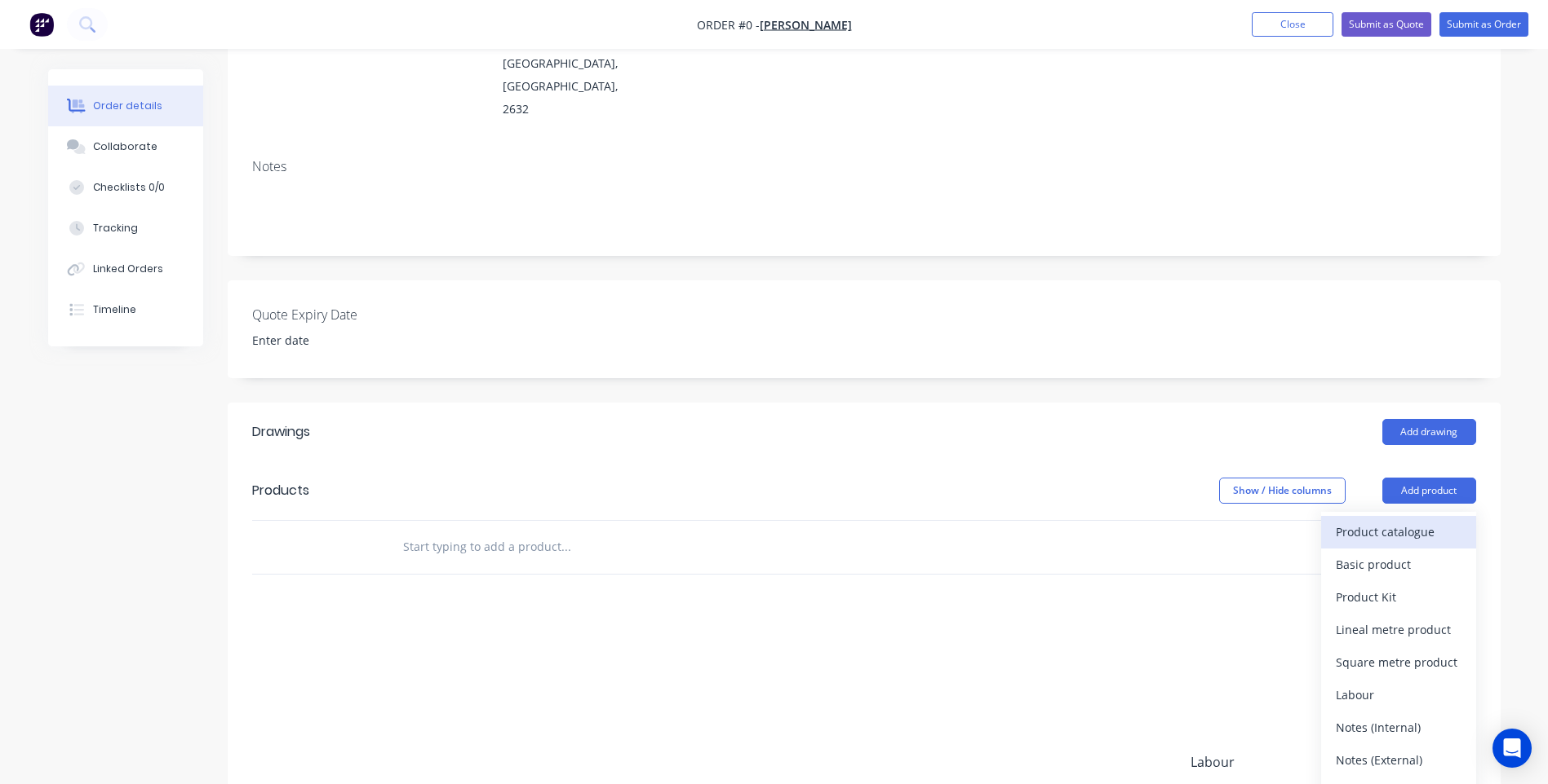
click at [1382, 521] on div "Product catalogue" at bounding box center [1398, 532] width 126 height 24
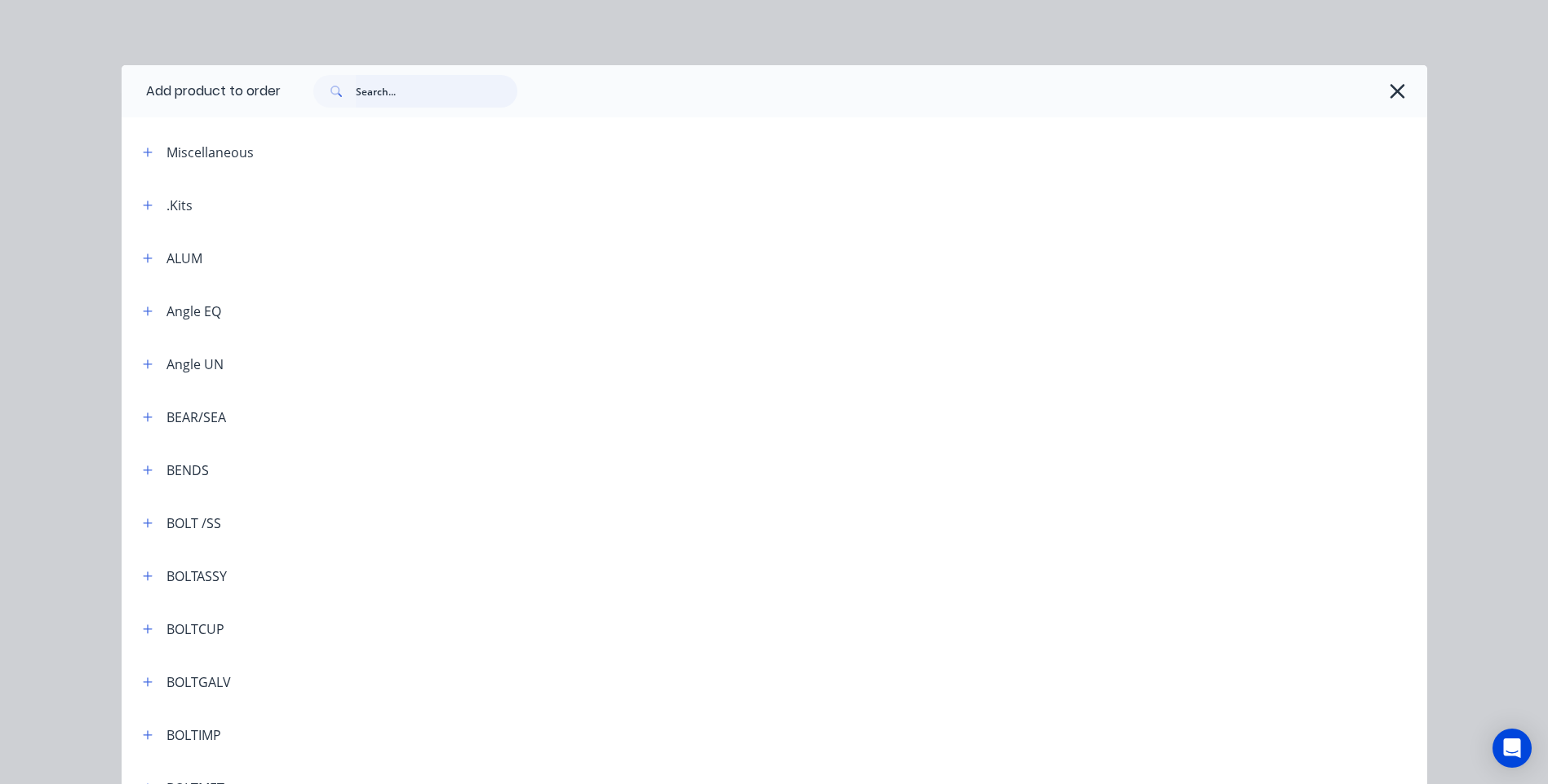
click at [371, 91] on input "text" at bounding box center [437, 91] width 161 height 33
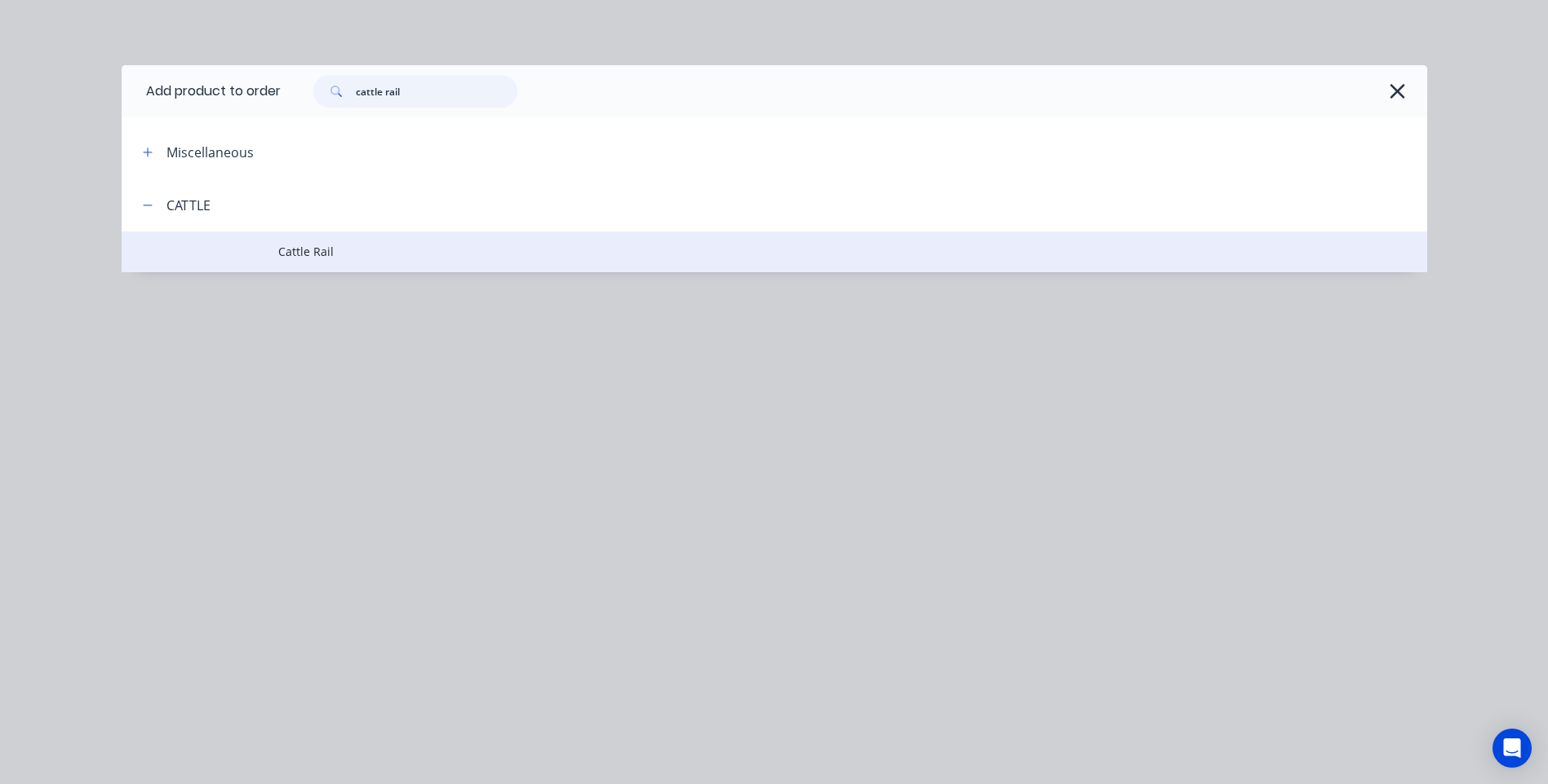
type input "cattle rail"
click at [312, 244] on span "Cattle Rail" at bounding box center [737, 251] width 918 height 17
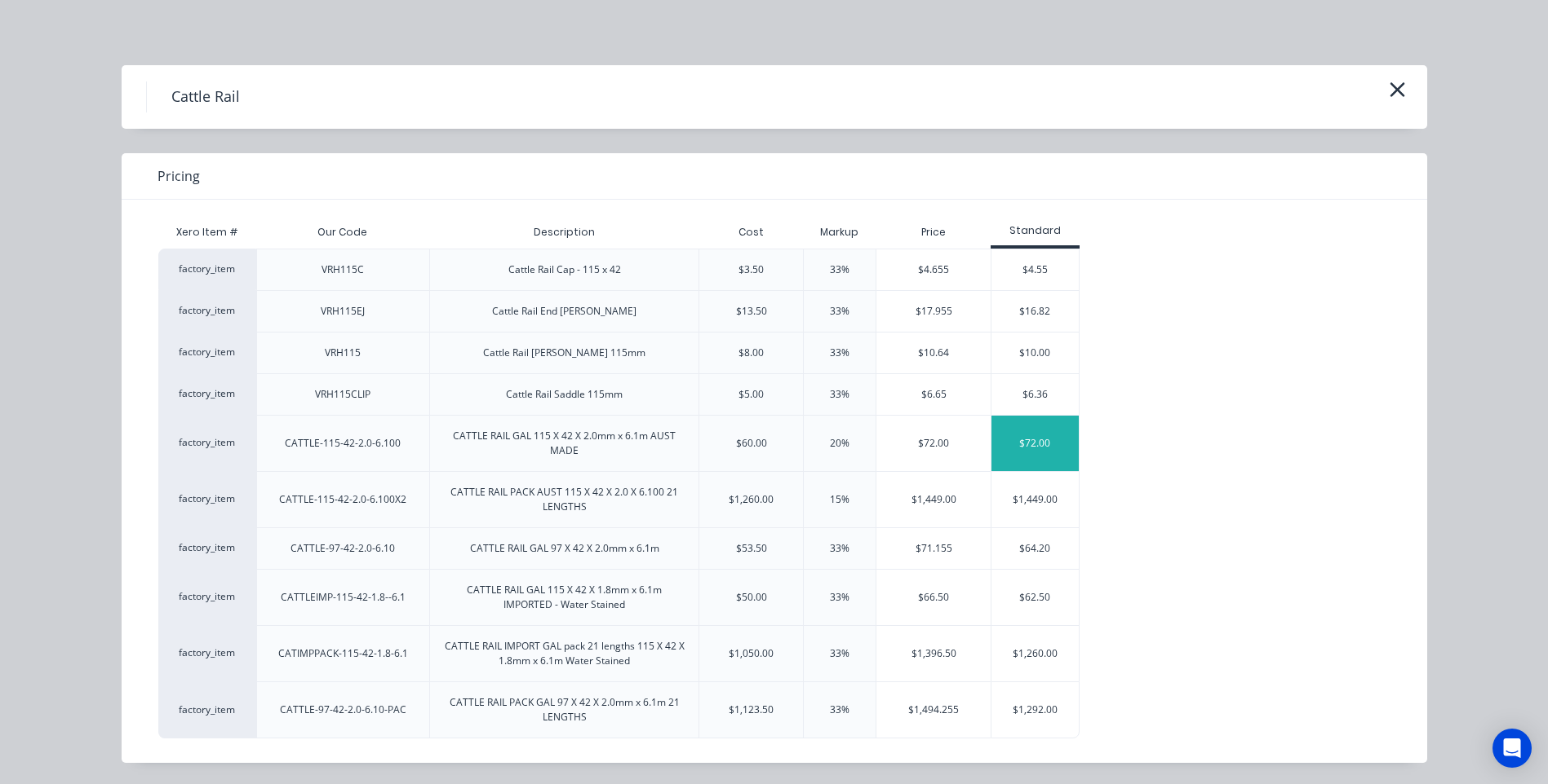
click at [1027, 438] on div "$72.00" at bounding box center [1034, 443] width 87 height 55
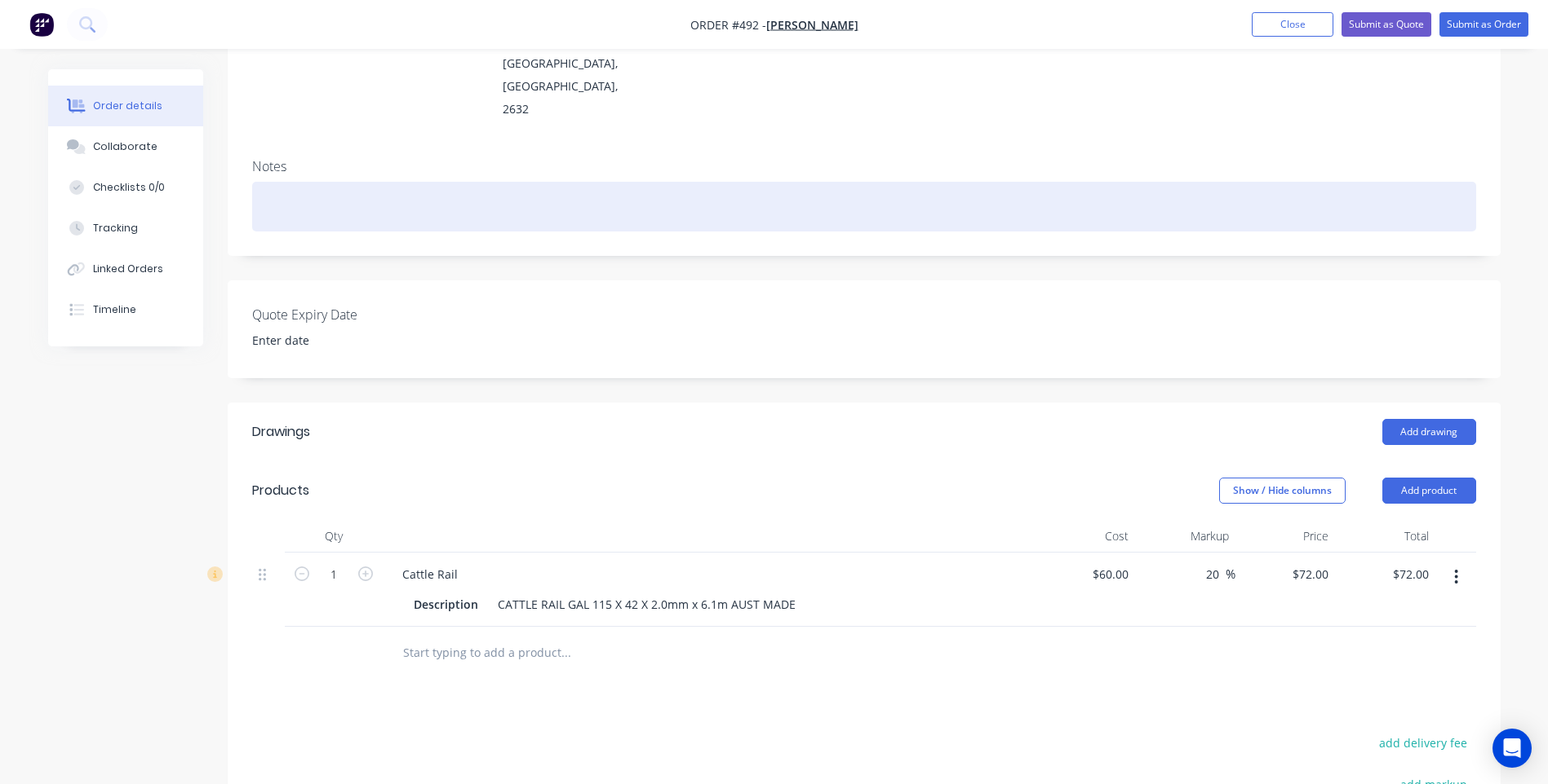
click at [353, 182] on div at bounding box center [863, 206] width 1224 height 50
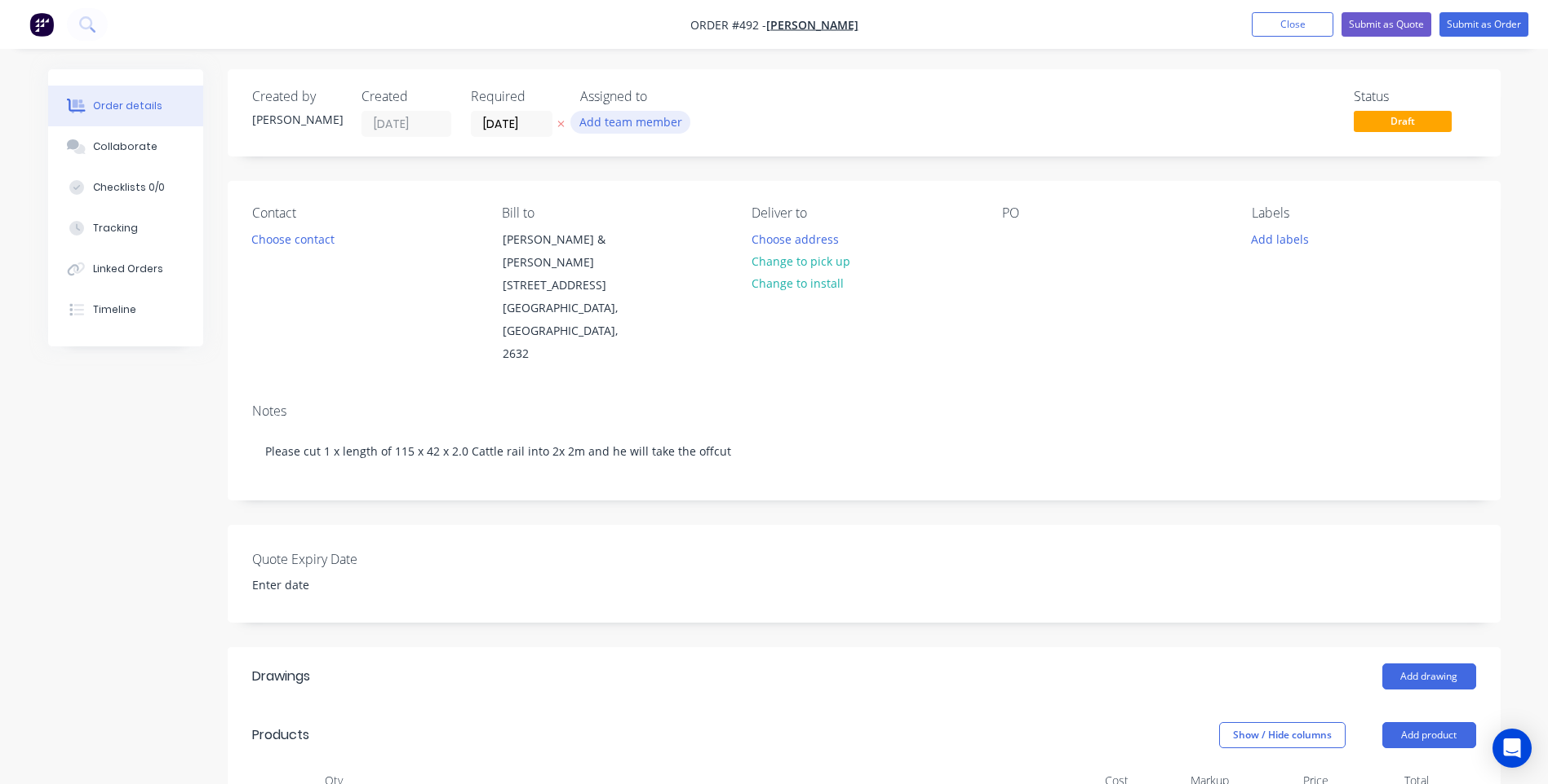
click at [619, 120] on button "Add team member" at bounding box center [630, 121] width 120 height 22
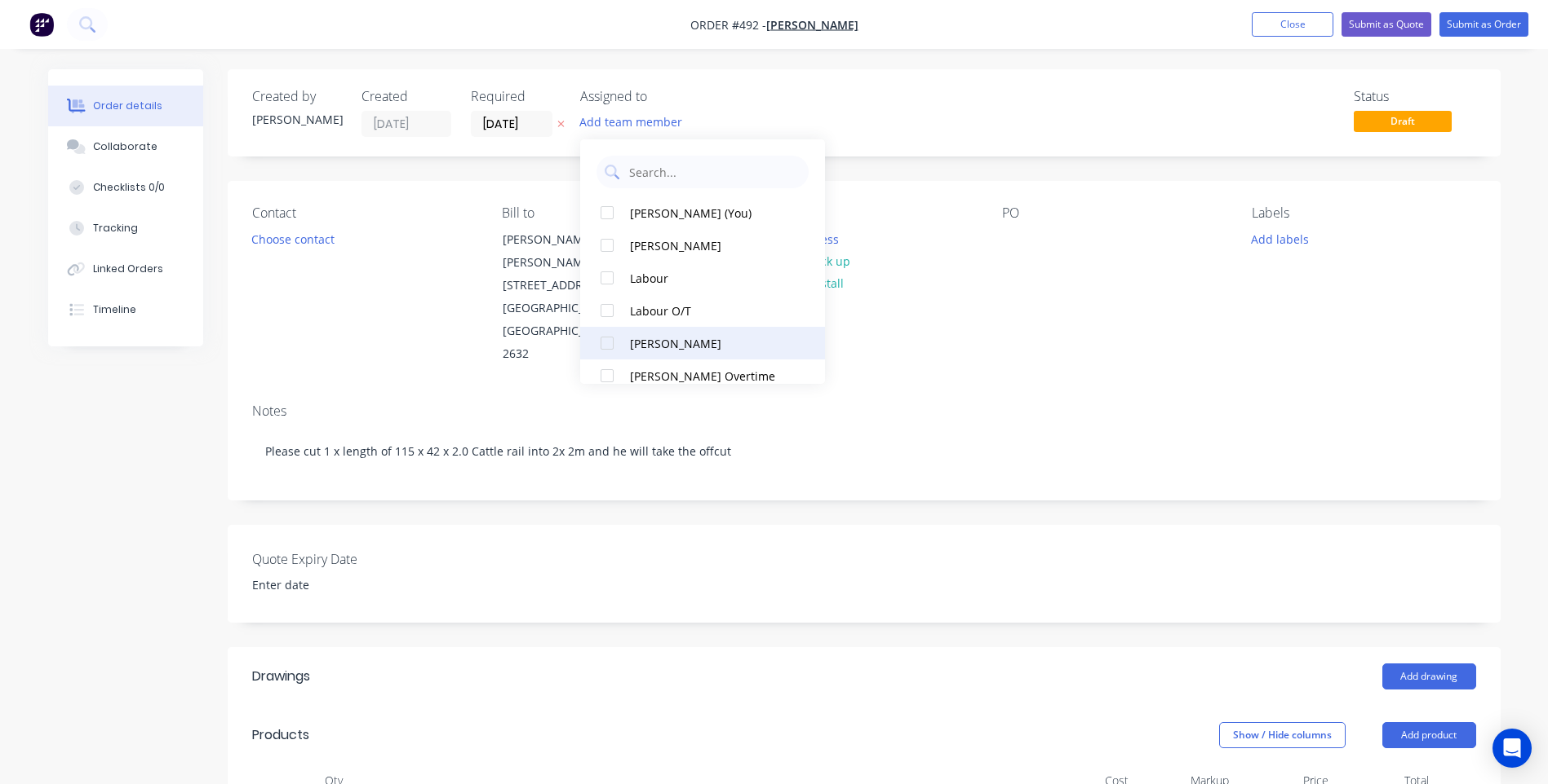
click at [603, 340] on div at bounding box center [607, 343] width 33 height 33
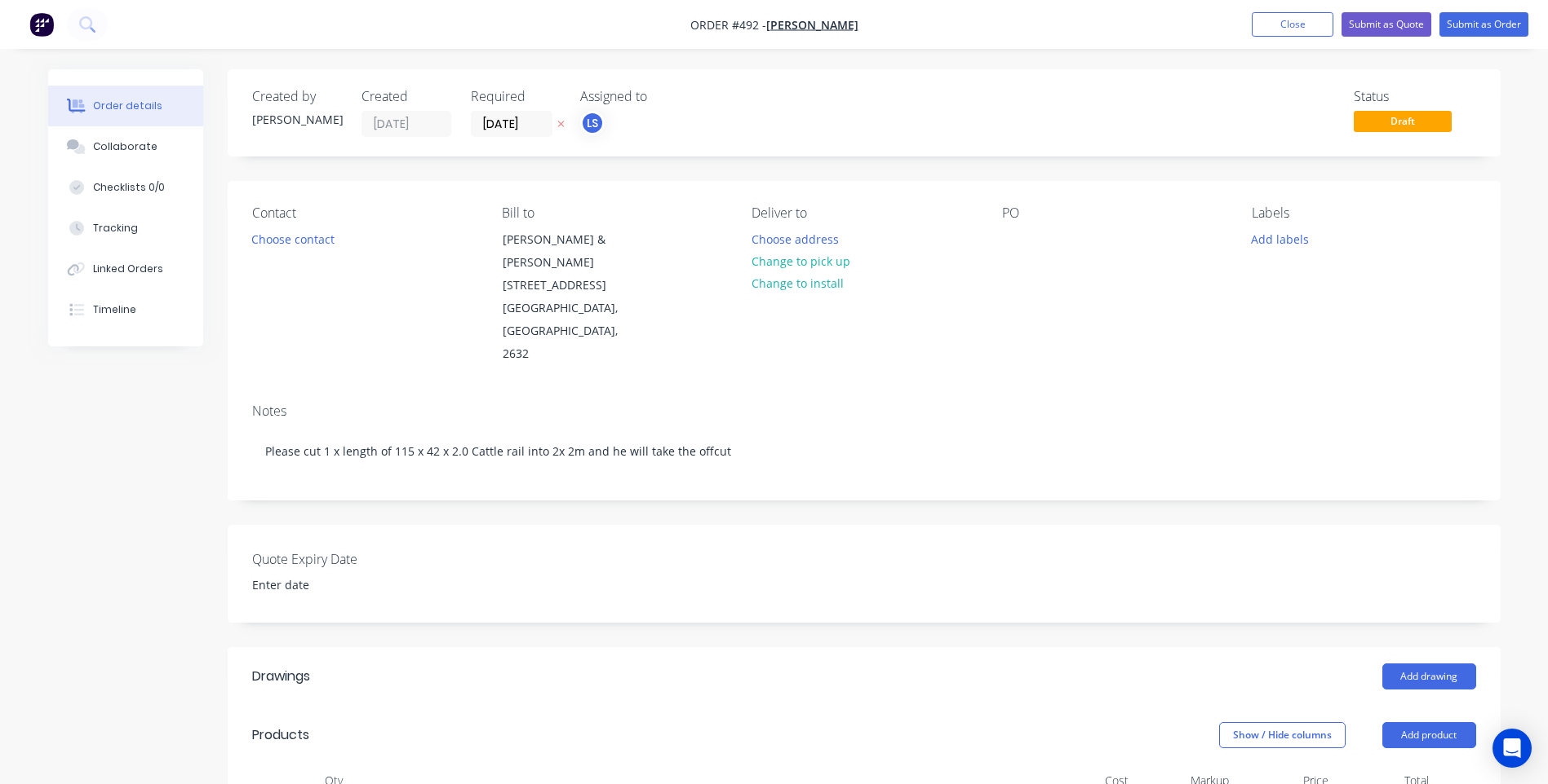
click at [936, 292] on div "Deliver to Choose address Change to pick up Change to install" at bounding box center [863, 285] width 224 height 160
click at [813, 253] on button "Change to pick up" at bounding box center [801, 262] width 116 height 22
click at [1264, 239] on button "Add labels" at bounding box center [1280, 238] width 75 height 22
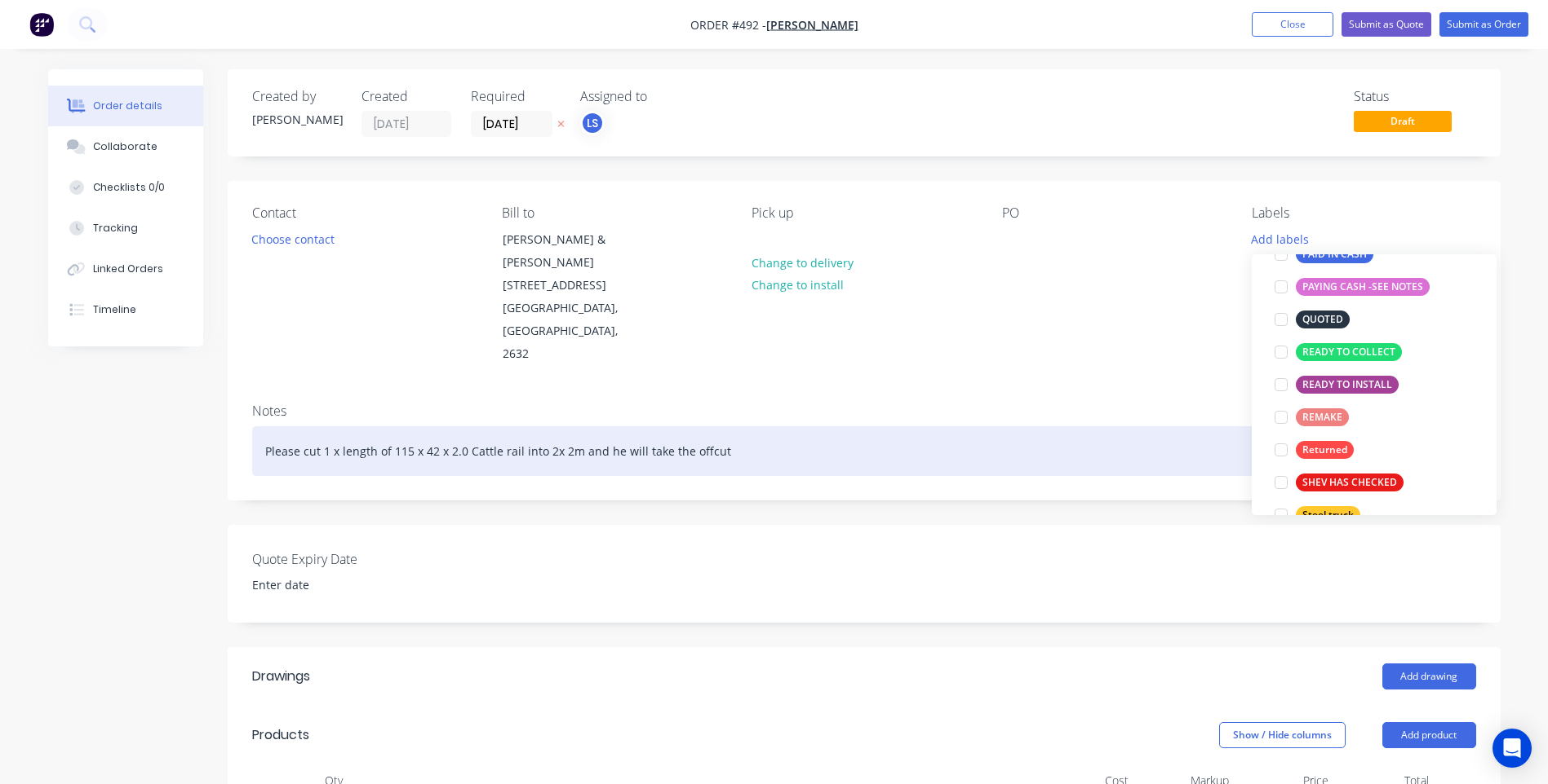
click at [744, 426] on div "Please cut 1 x length of 115 x 42 x 2.0 Cattle rail into 2x 2m and he will take…" at bounding box center [863, 451] width 1224 height 50
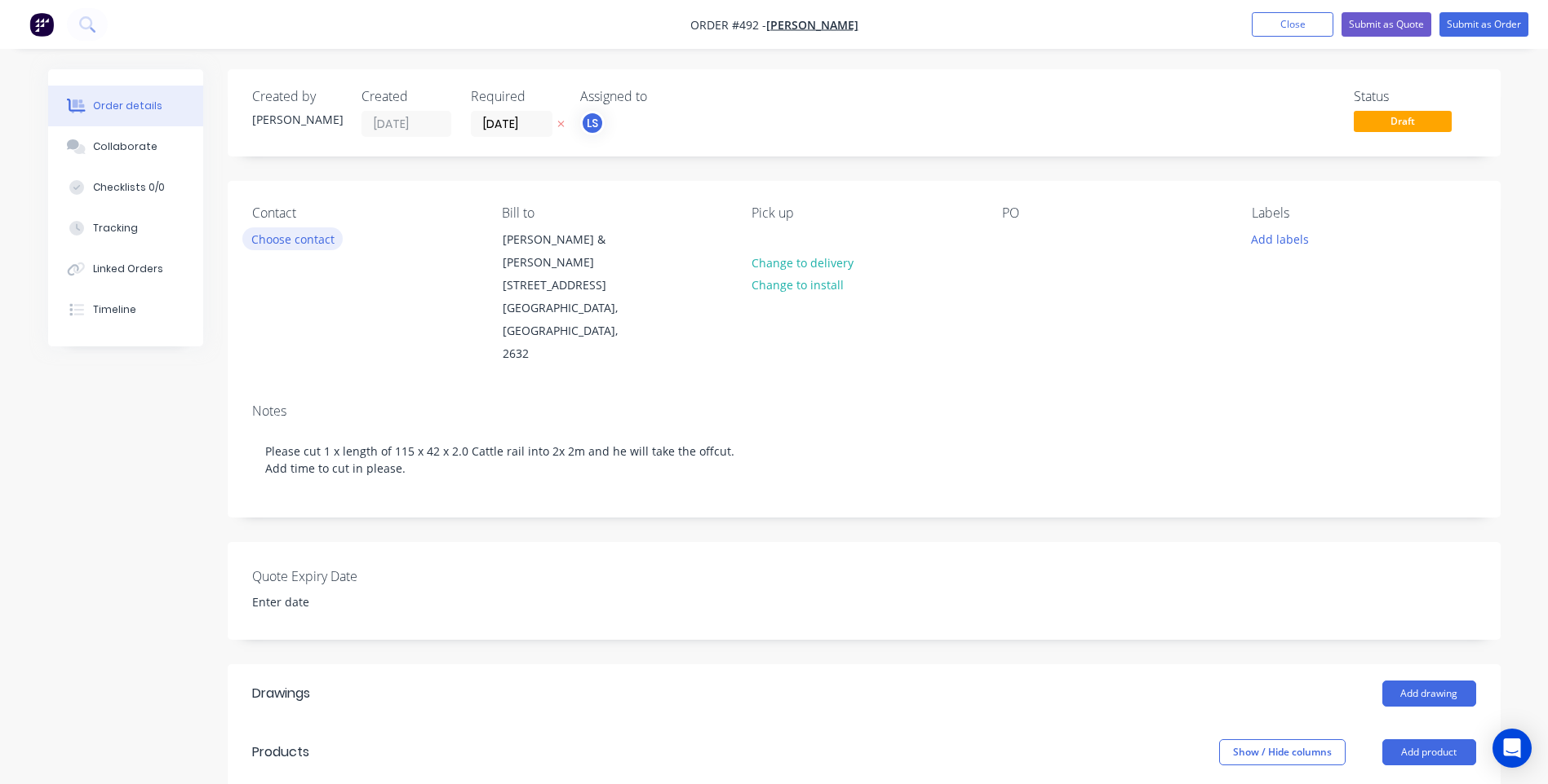
click at [309, 234] on button "Choose contact" at bounding box center [292, 238] width 101 height 22
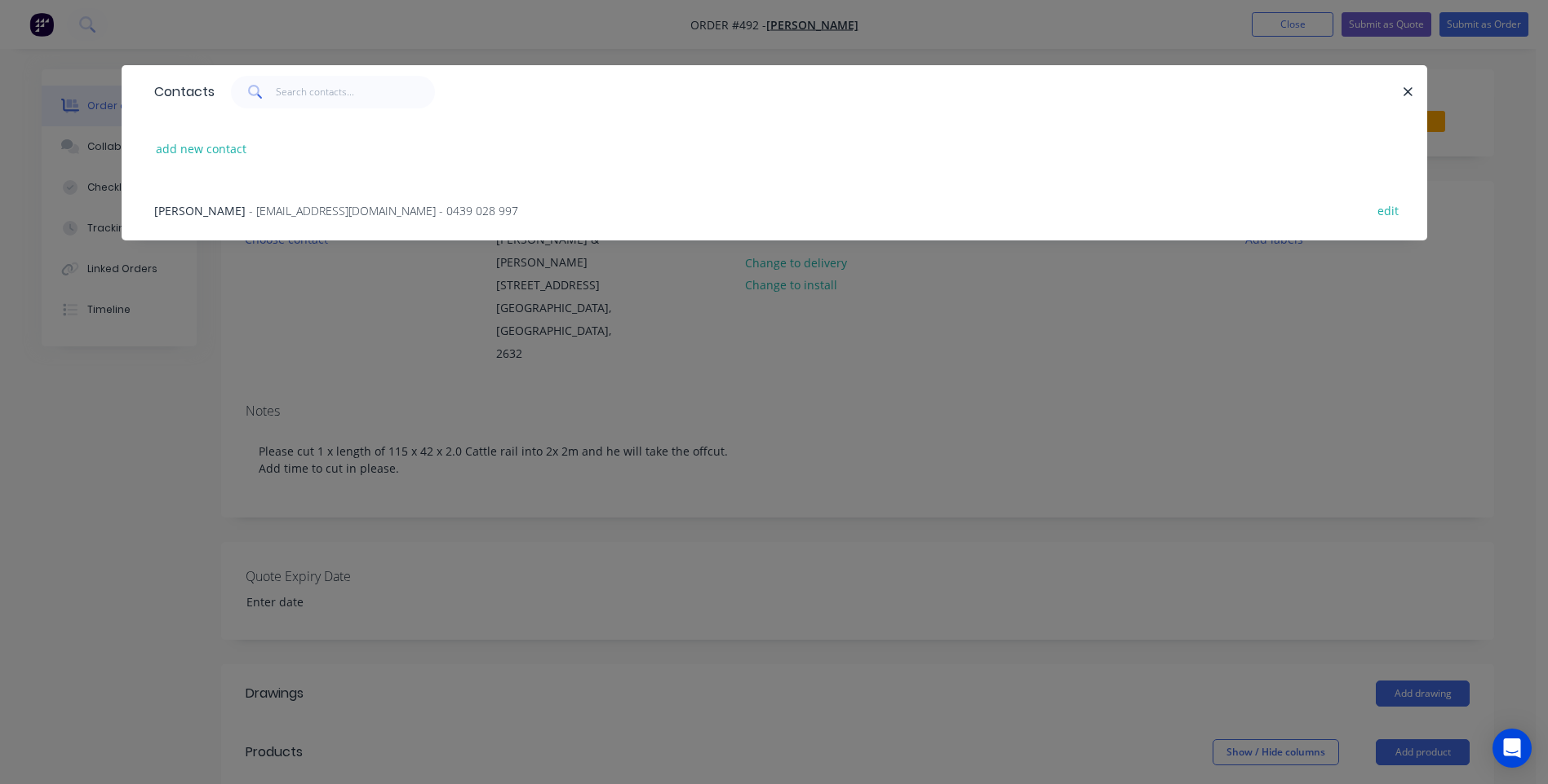
click at [319, 207] on span "- jackmcgrath22@gmail.com - 0439 028 997" at bounding box center [383, 210] width 269 height 15
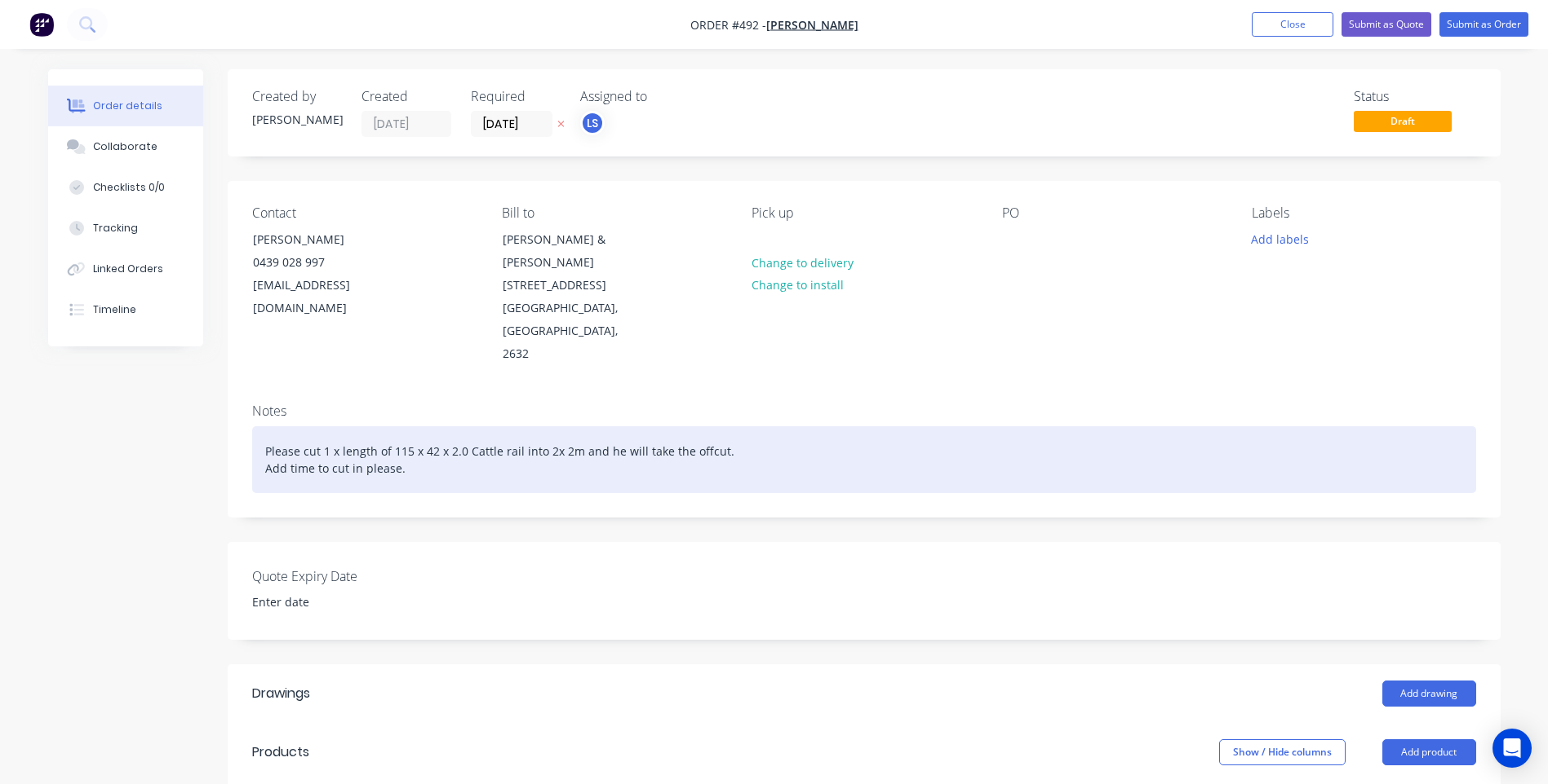
click at [418, 426] on div "Please cut 1 x length of 115 x 42 x 2.0 Cattle rail into 2x 2m and he will take…" at bounding box center [863, 460] width 1224 height 67
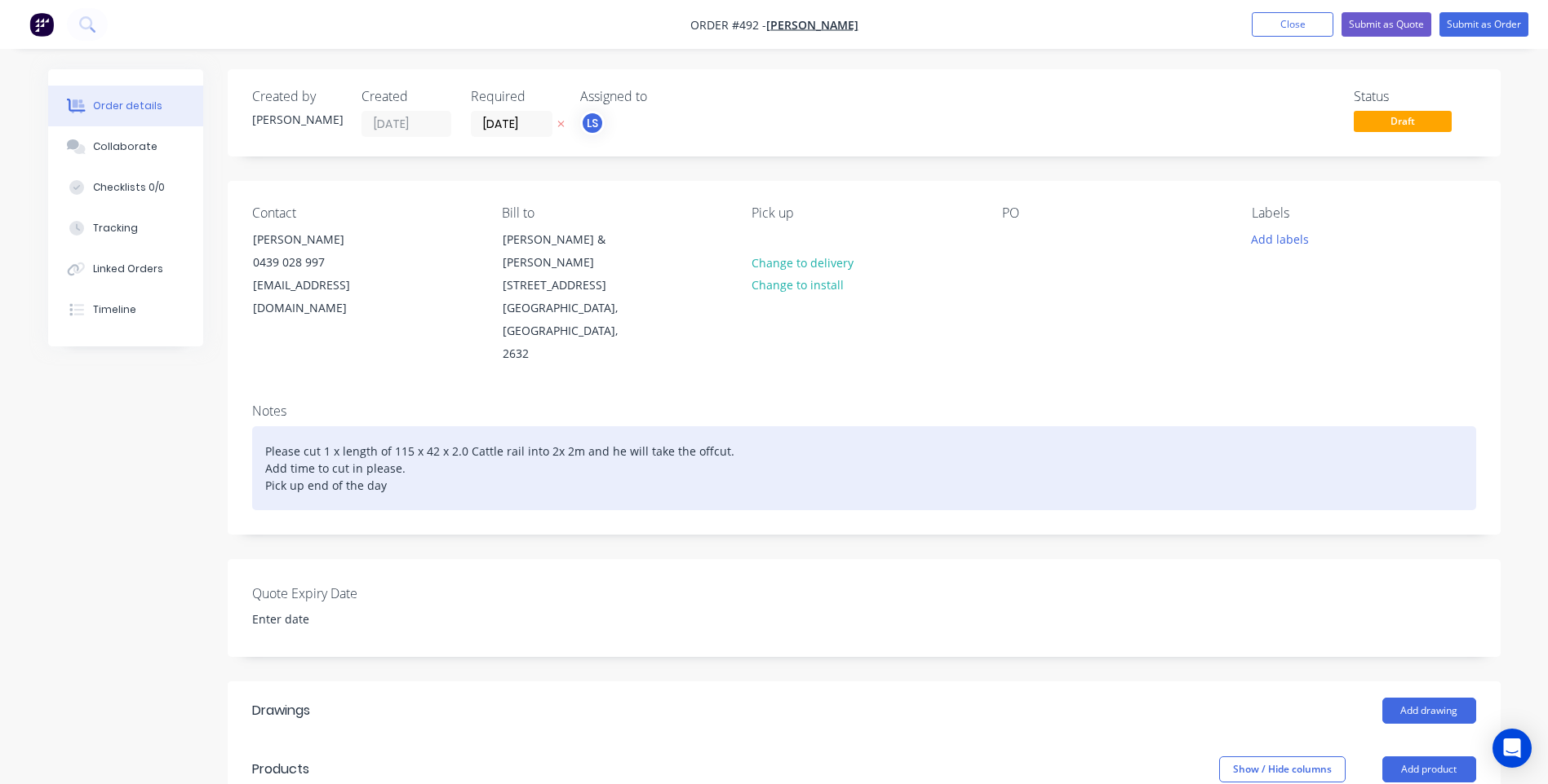
drag, startPoint x: 550, startPoint y: 405, endPoint x: 574, endPoint y: 417, distance: 26.8
click at [562, 426] on div "Please cut 1 x length of 115 x 42 x 2.0 Cattle rail into 2x 2m and he will take…" at bounding box center [863, 468] width 1224 height 84
click at [544, 426] on div "Please cut 1 x length of 115 x 42 x 2.0 Cattle rail into 2x 2m and he will take…" at bounding box center [863, 468] width 1224 height 84
click at [547, 426] on div "Please cut 1 x length of 115 x 42 x 2.0 Cattle rail into 2x 2m and he will take…" at bounding box center [863, 468] width 1224 height 84
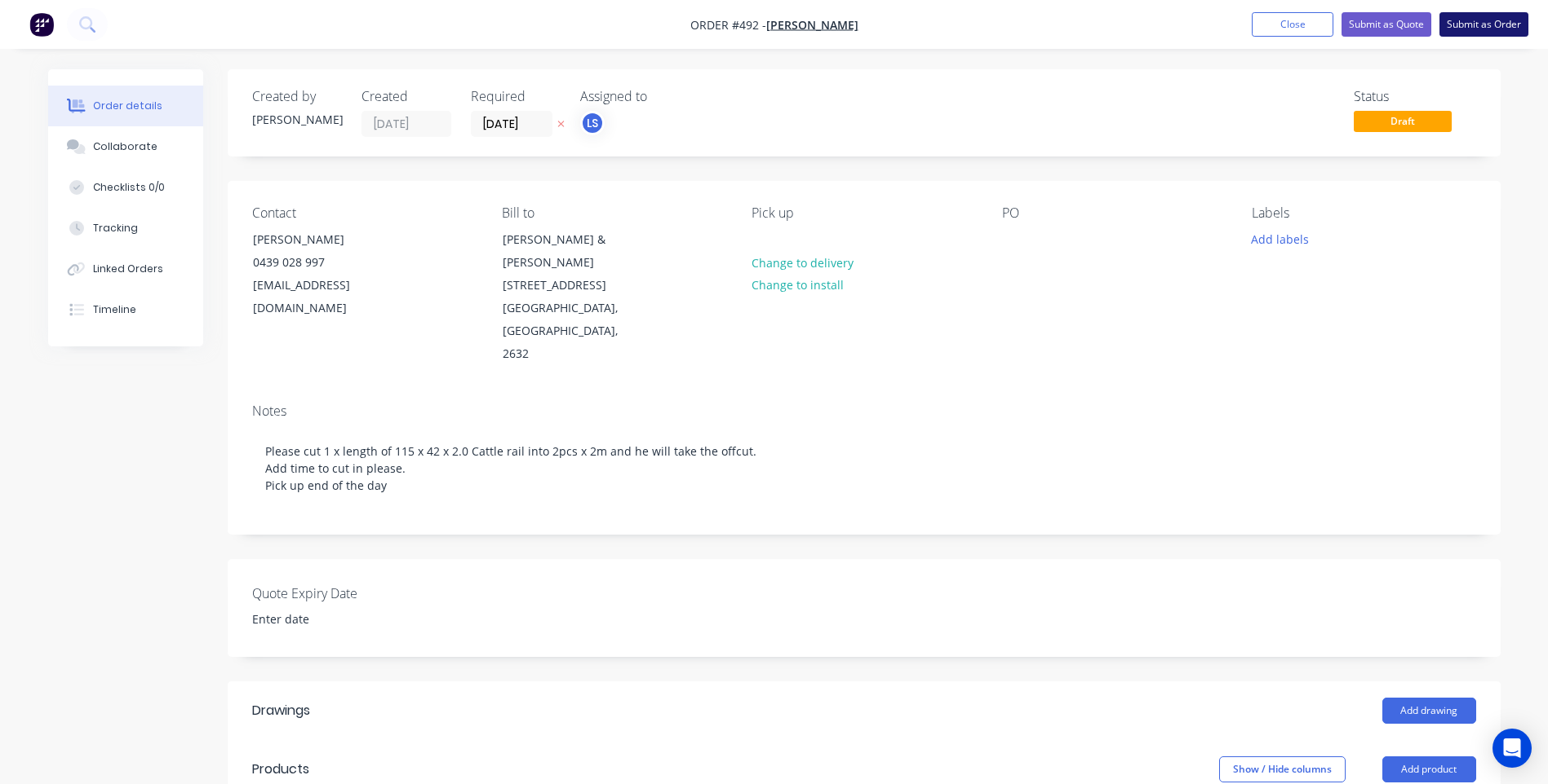
click at [1475, 15] on button "Submit as Order" at bounding box center [1484, 24] width 89 height 24
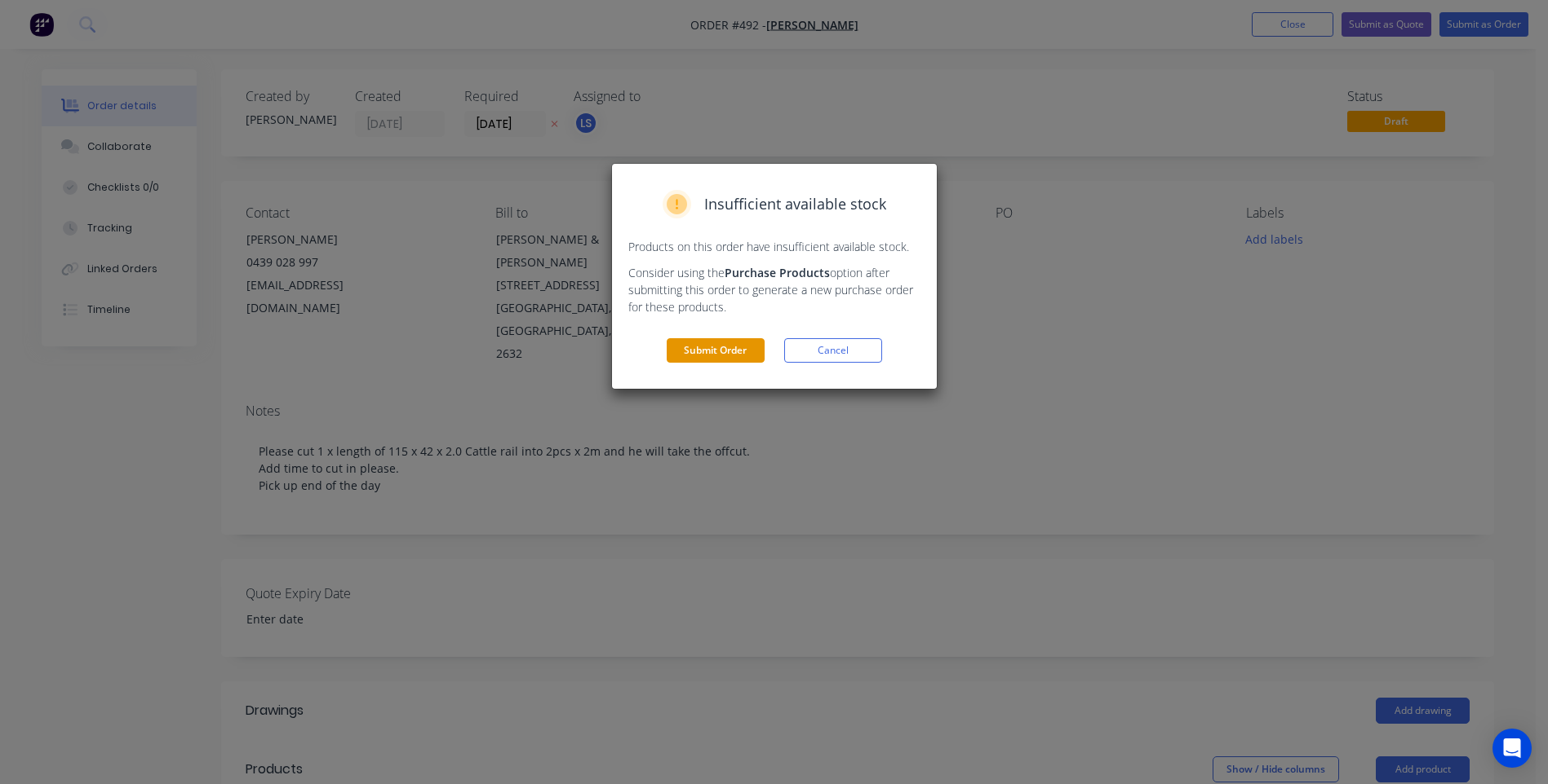
click at [720, 339] on button "Submit Order" at bounding box center [716, 350] width 98 height 24
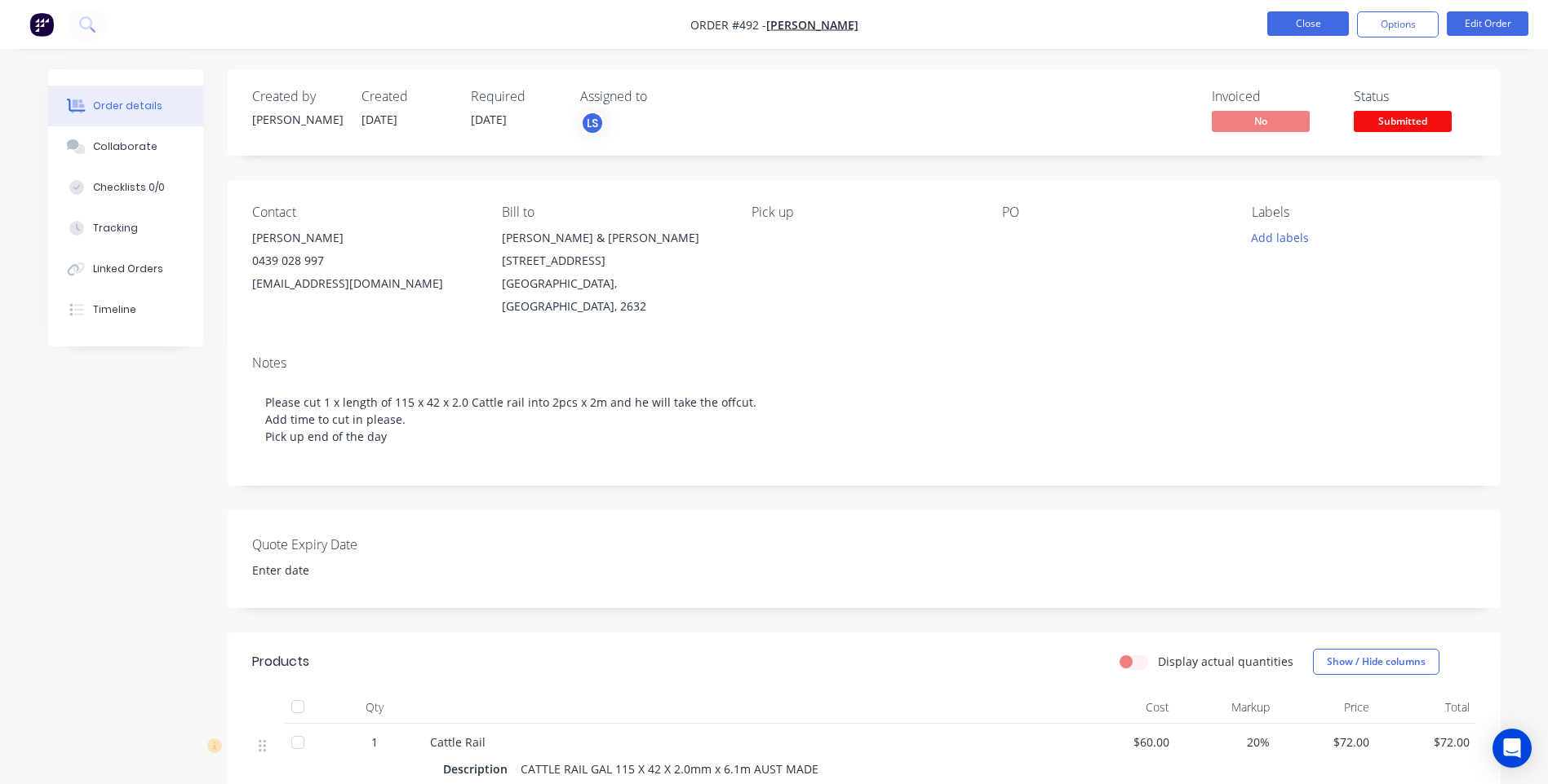
click at [1303, 25] on button "Close" at bounding box center [1308, 24] width 82 height 24
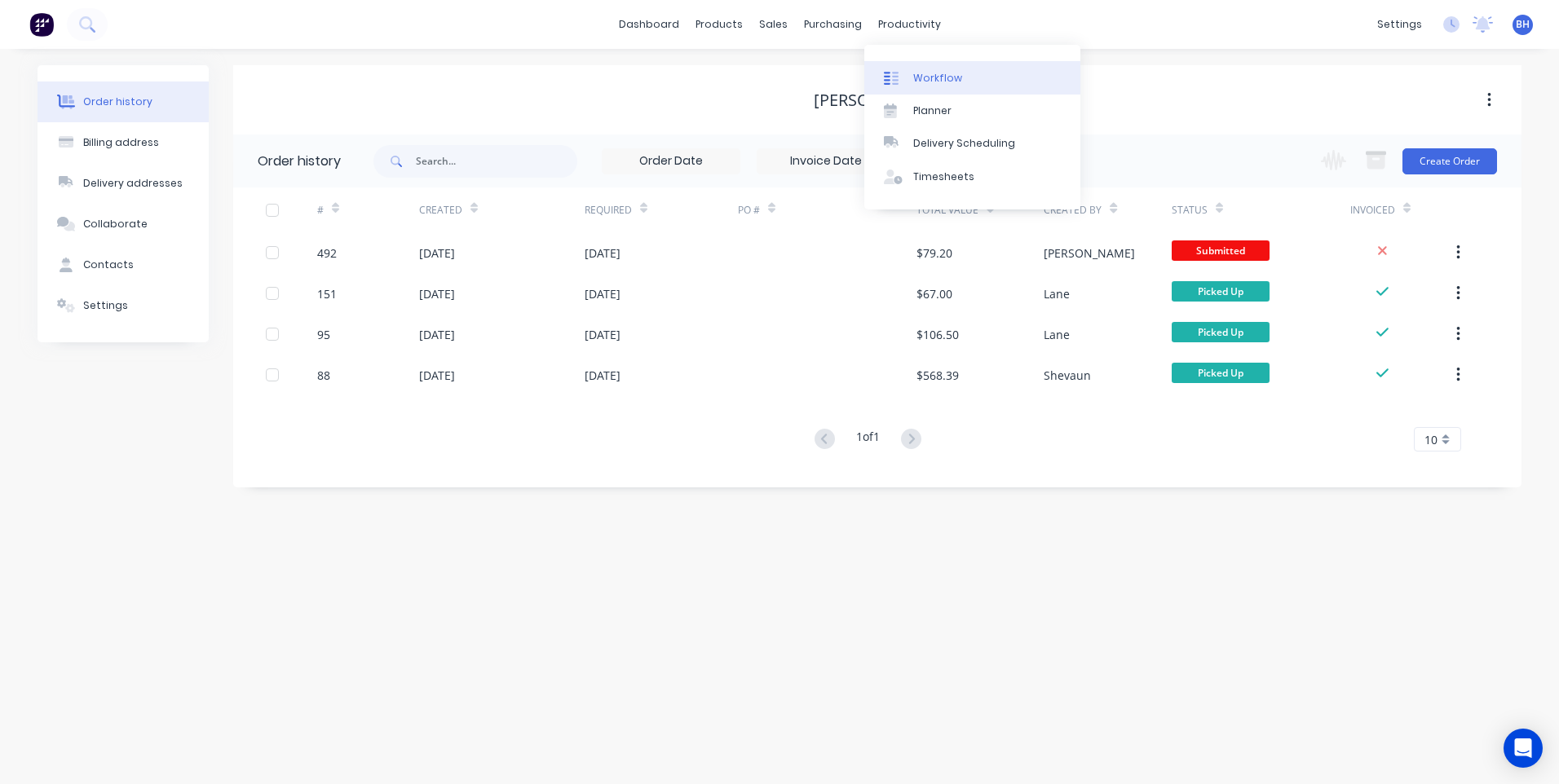
click at [923, 69] on link "Workflow" at bounding box center [972, 78] width 216 height 33
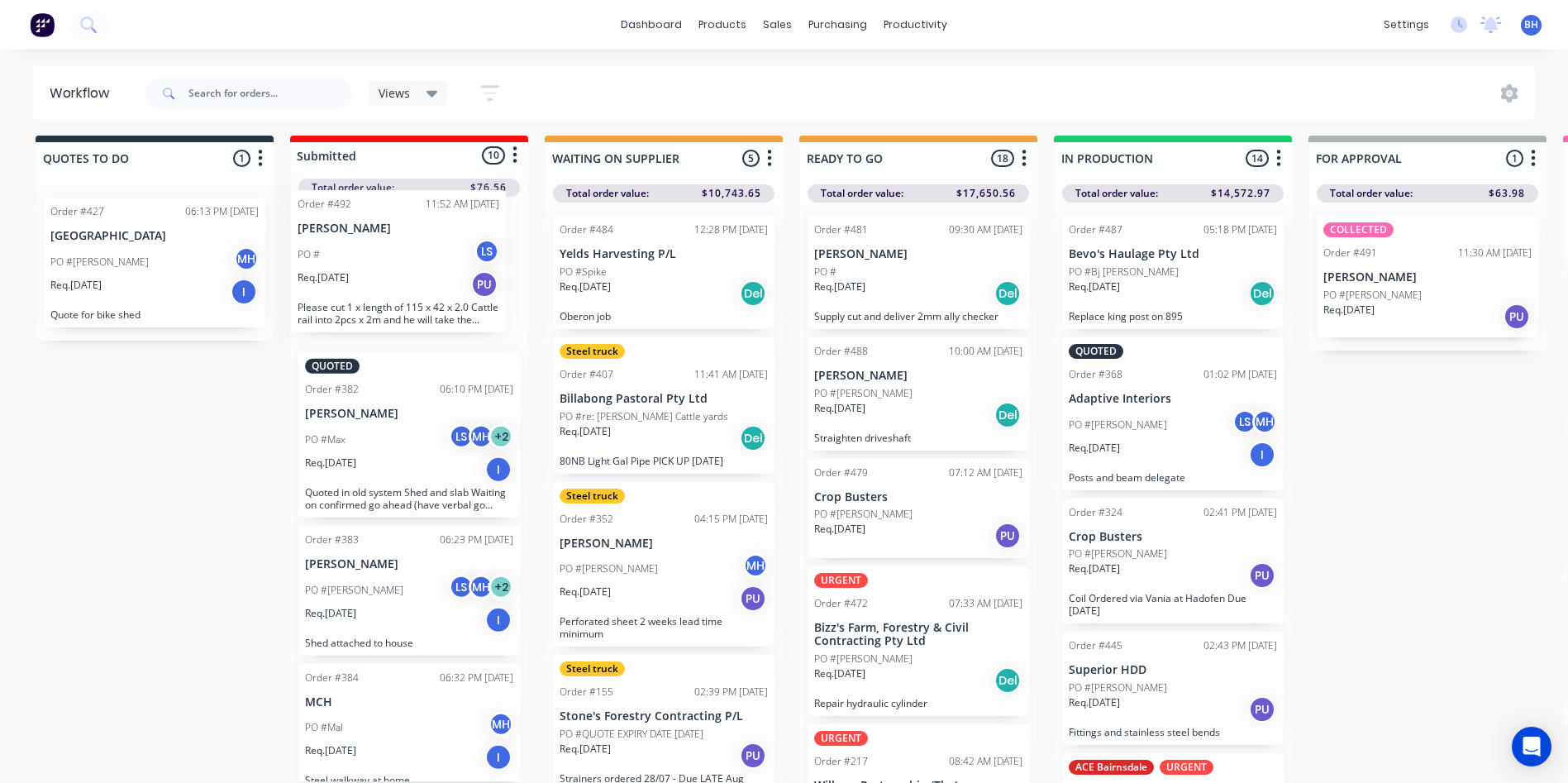
drag, startPoint x: 404, startPoint y: 733, endPoint x: 399, endPoint y: 274, distance: 459.0
click at [399, 274] on div "QUOTED Order #382 06:10 PM 12/08/25 Max Stewart PO #Max LS MH + 2 Req. 12/08/25…" at bounding box center [408, 488] width 238 height 585
